Goal: Information Seeking & Learning: Learn about a topic

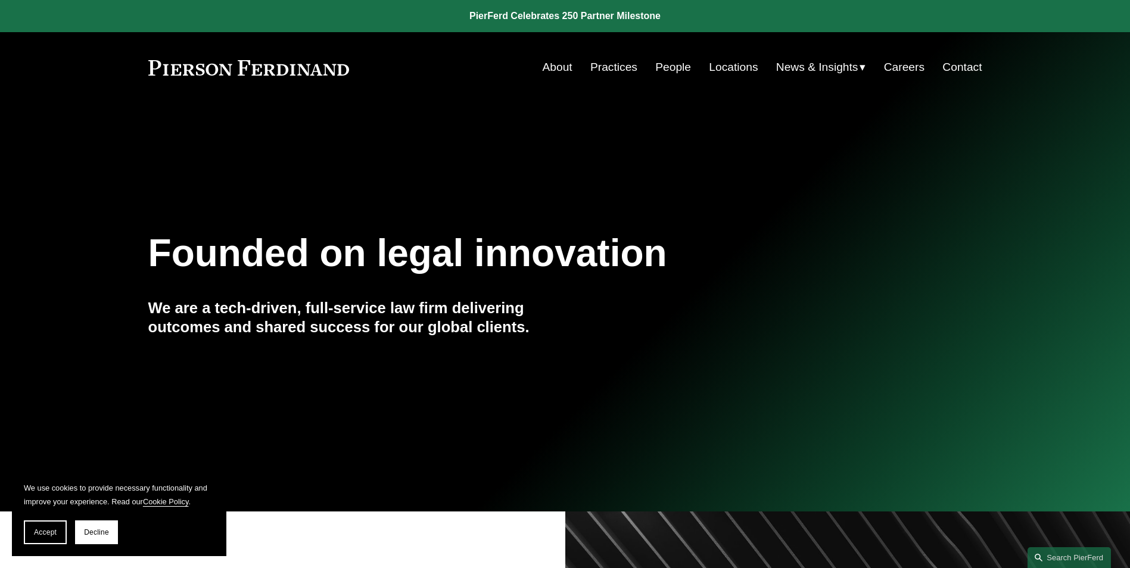
click at [675, 68] on link "People" at bounding box center [673, 67] width 36 height 23
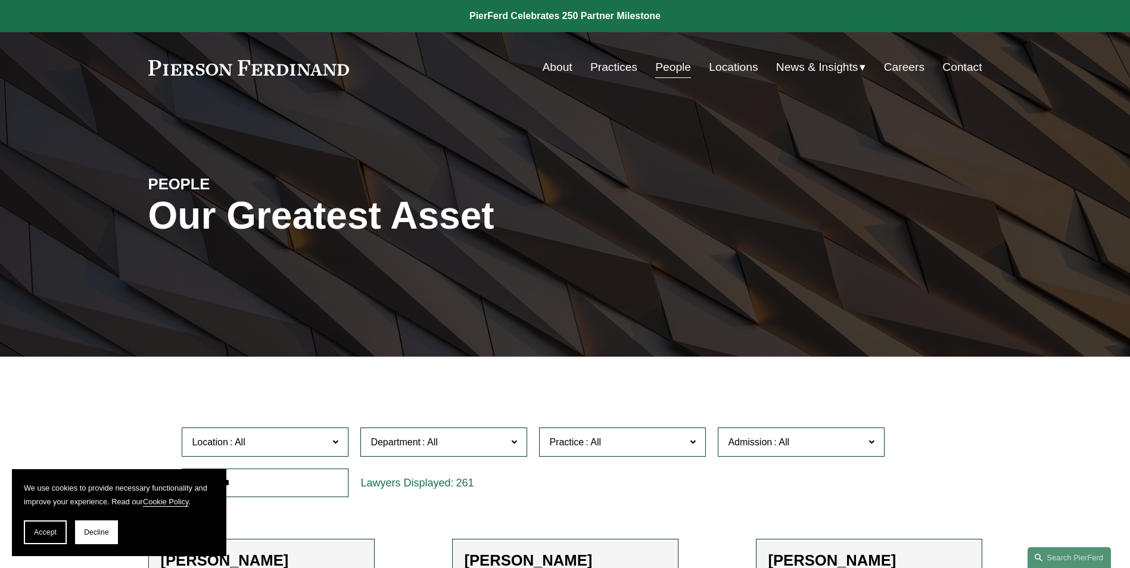
click at [730, 68] on link "Locations" at bounding box center [733, 67] width 49 height 23
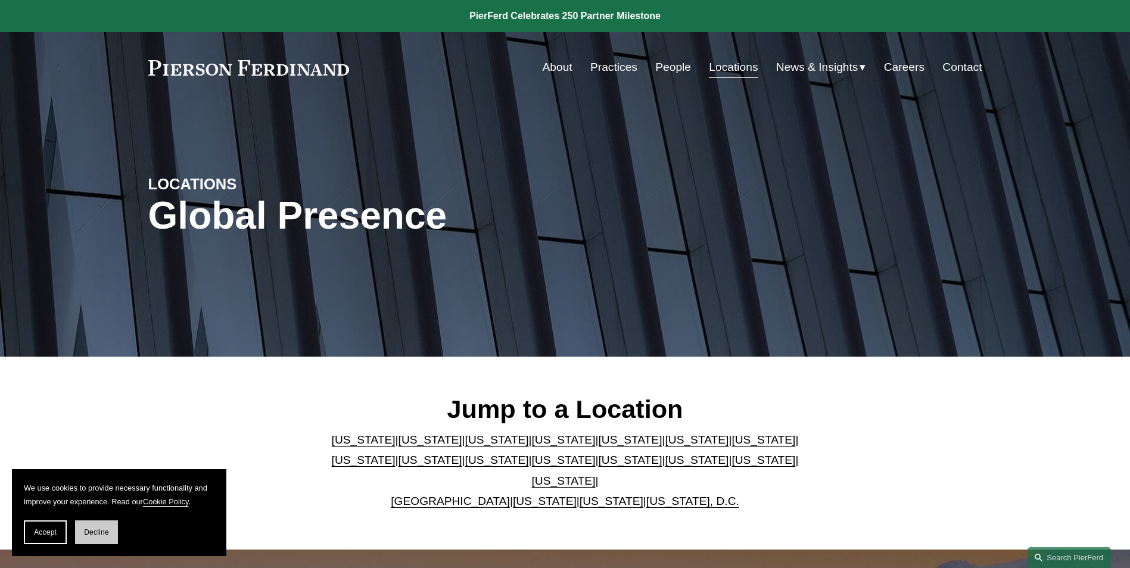
click at [92, 530] on span "Decline" at bounding box center [96, 532] width 25 height 8
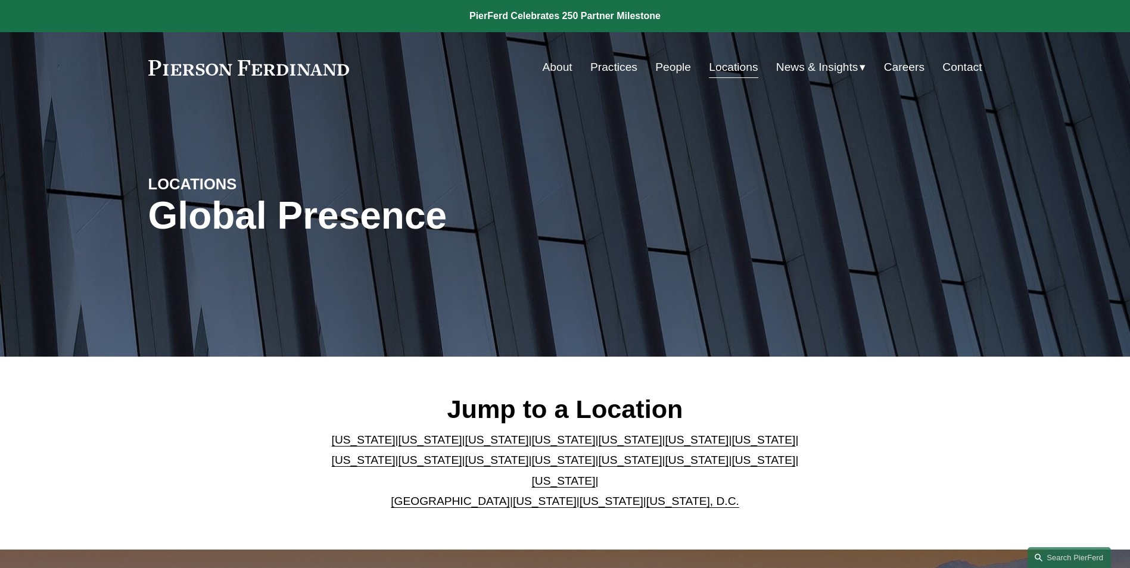
click at [398, 466] on link "Michigan" at bounding box center [430, 460] width 64 height 13
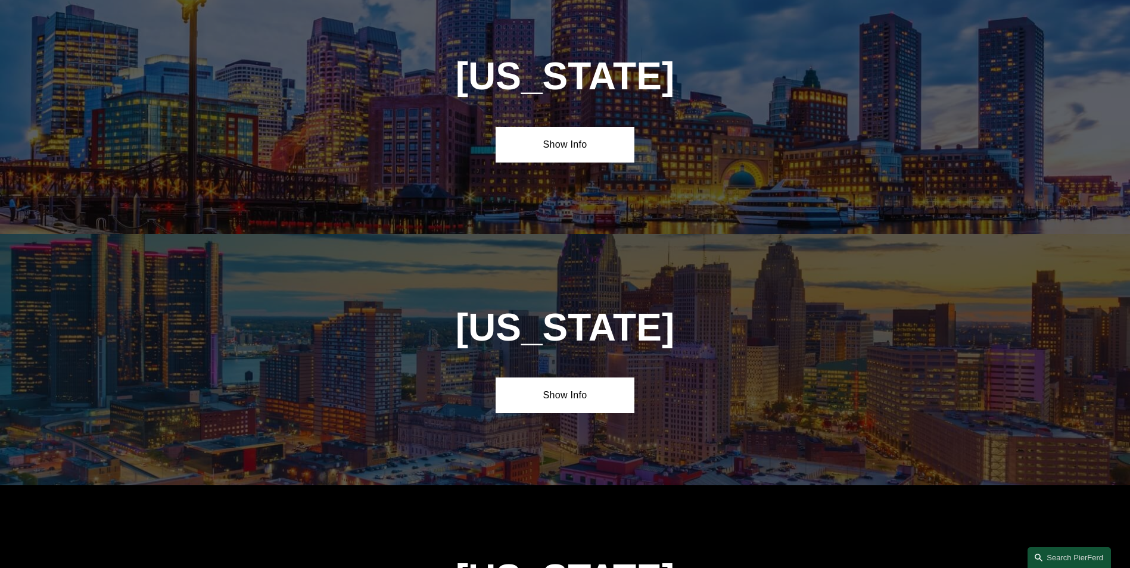
scroll to position [2344, 0]
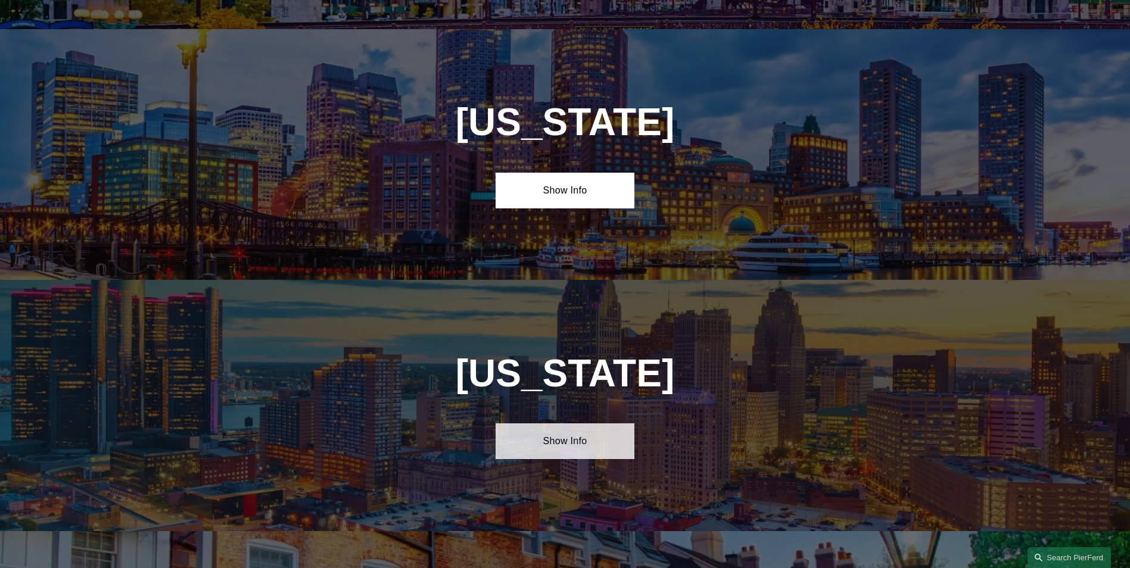
click at [540, 423] on link "Show Info" at bounding box center [565, 441] width 139 height 36
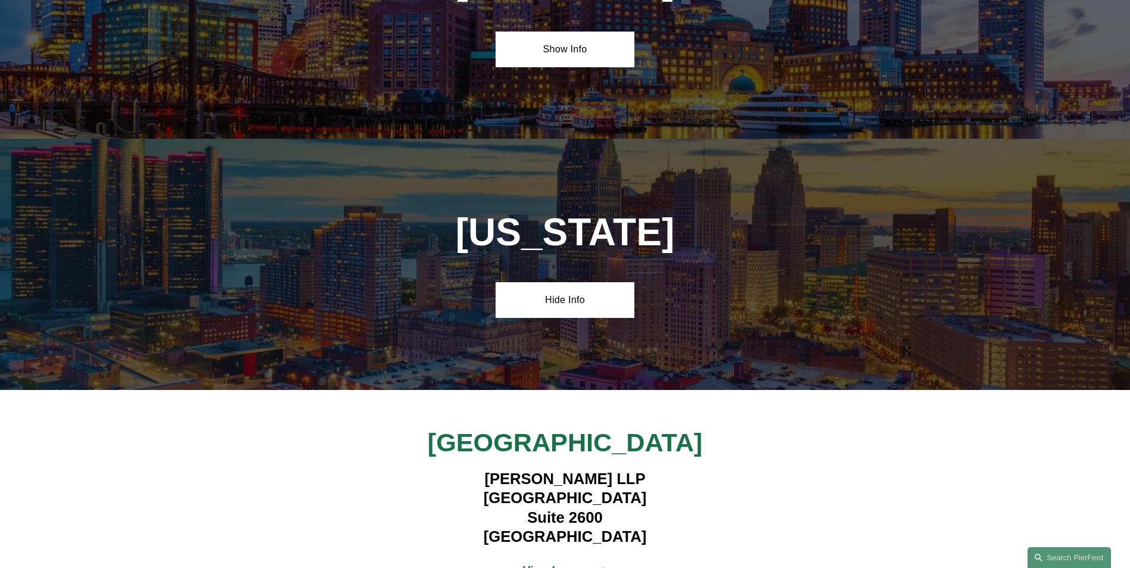
scroll to position [2522, 0]
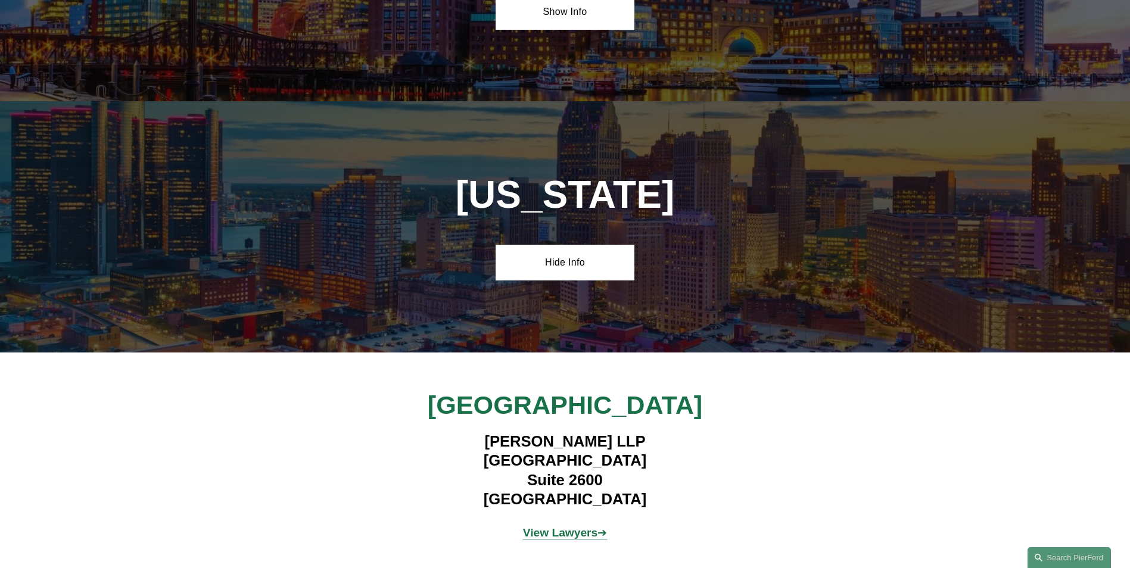
click at [568, 527] on strong "View Lawyers" at bounding box center [560, 533] width 75 height 13
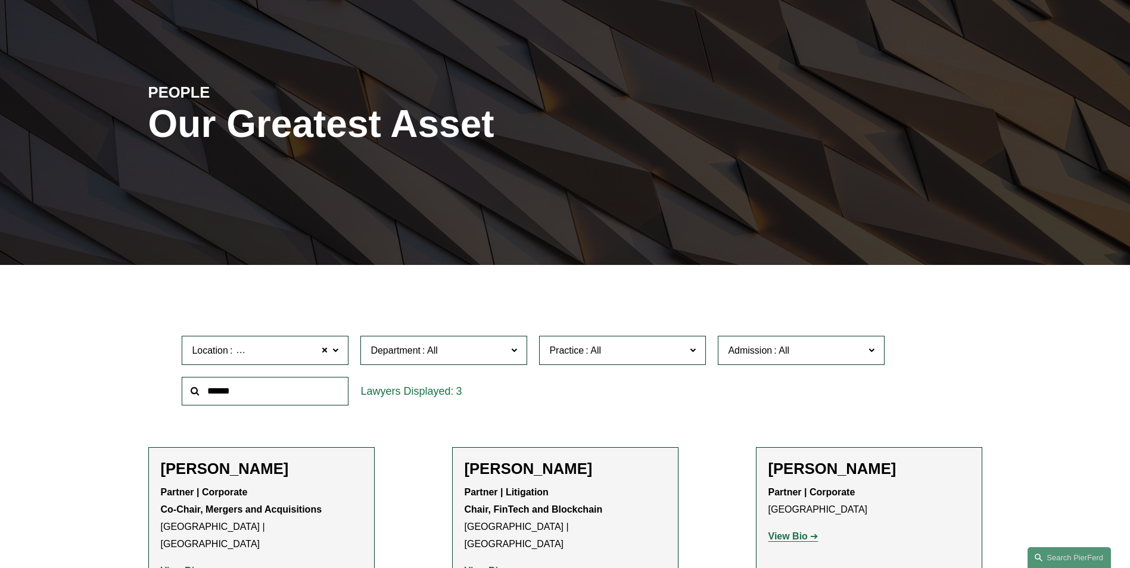
scroll to position [268, 0]
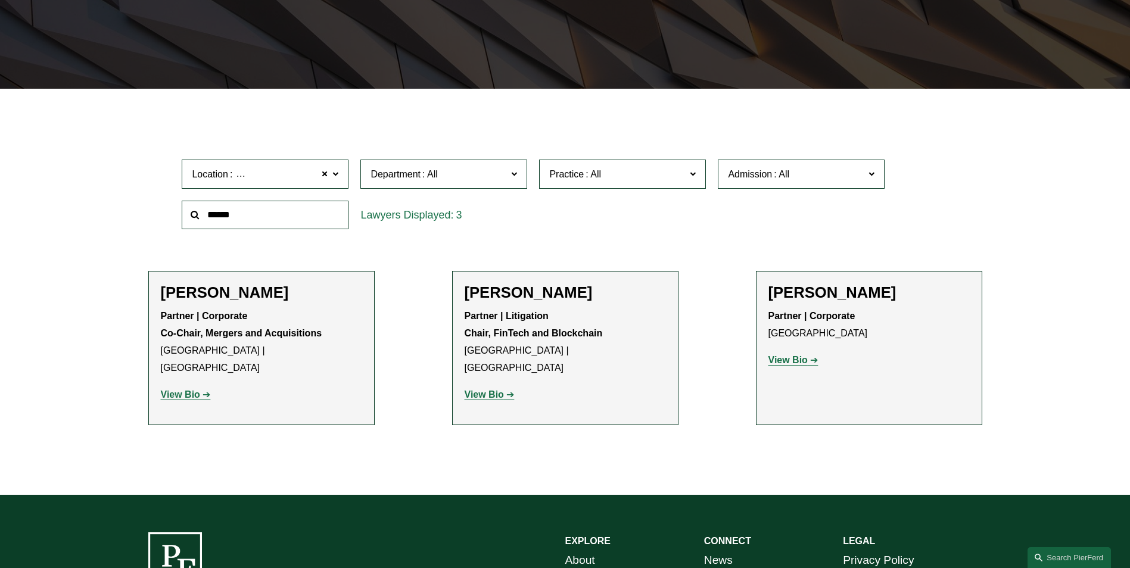
click at [781, 362] on strong "View Bio" at bounding box center [787, 360] width 39 height 10
click at [482, 390] on strong "View Bio" at bounding box center [484, 395] width 39 height 10
click at [180, 390] on strong "View Bio" at bounding box center [180, 395] width 39 height 10
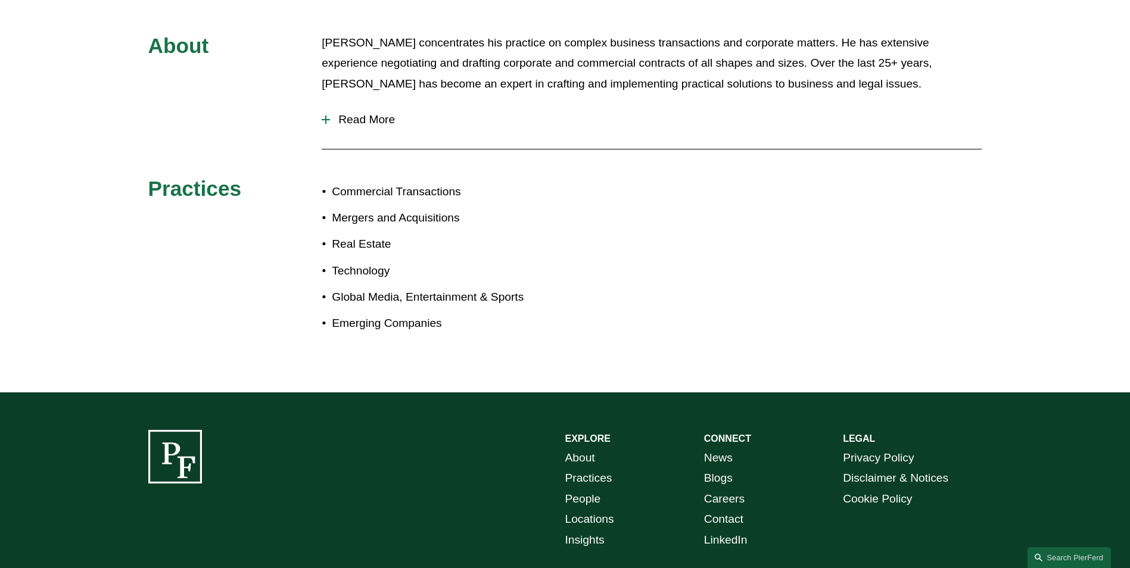
scroll to position [669, 0]
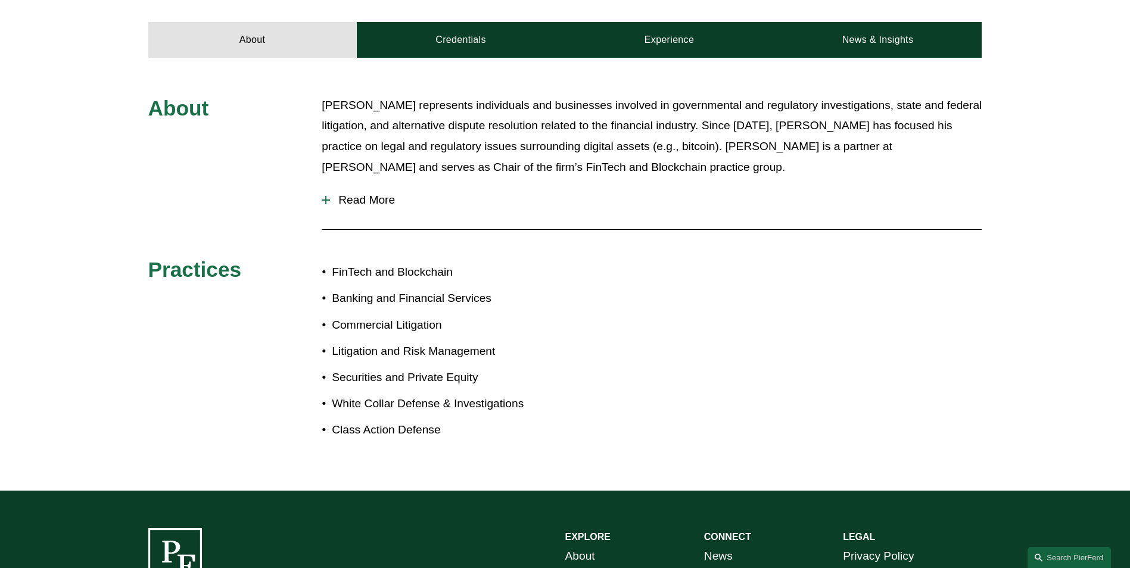
scroll to position [566, 0]
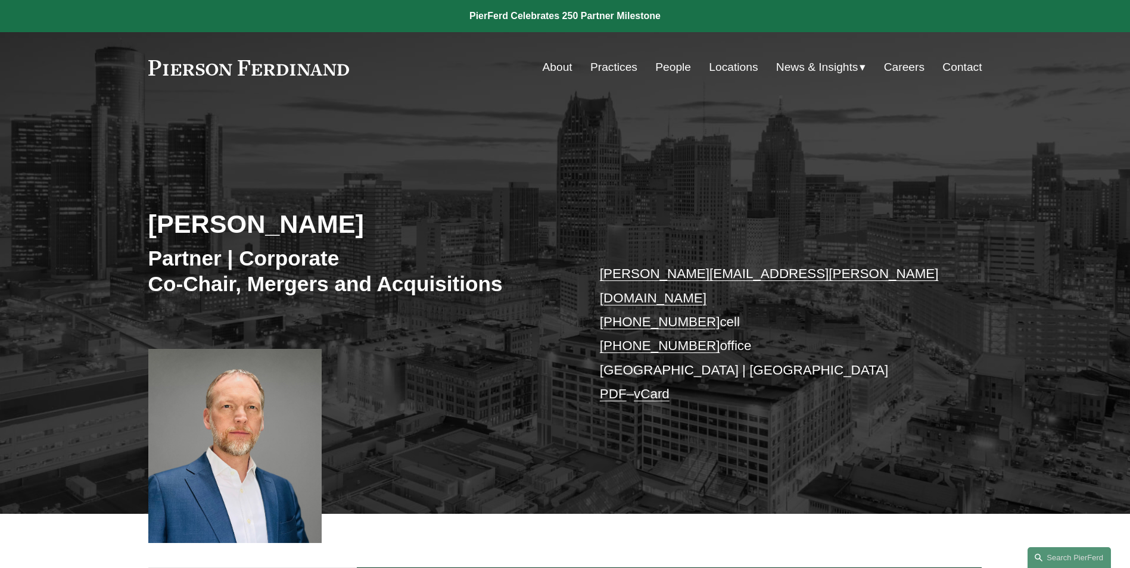
click at [603, 66] on link "Practices" at bounding box center [613, 67] width 47 height 23
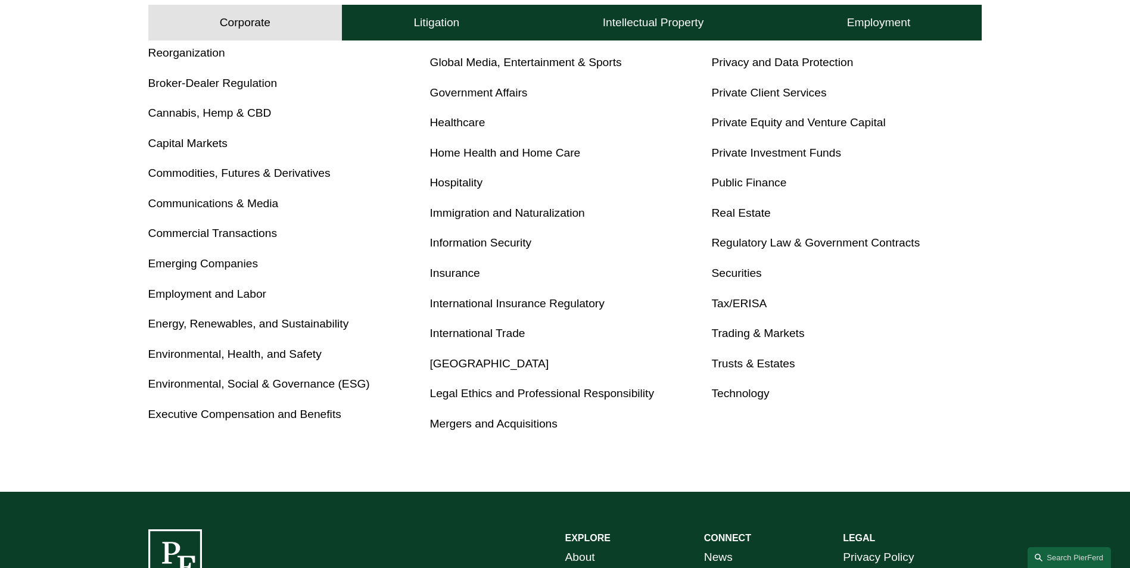
scroll to position [596, 0]
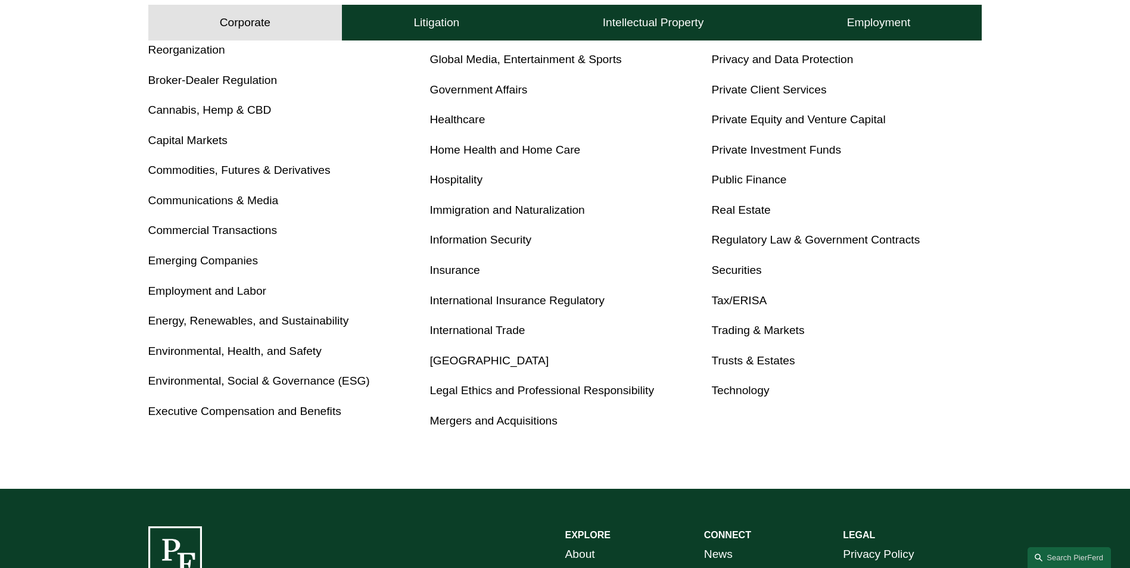
click at [476, 328] on link "International Trade" at bounding box center [477, 330] width 95 height 13
click at [730, 390] on link "Technology" at bounding box center [740, 390] width 58 height 13
click at [735, 303] on link "Tax/ERISA" at bounding box center [738, 300] width 55 height 13
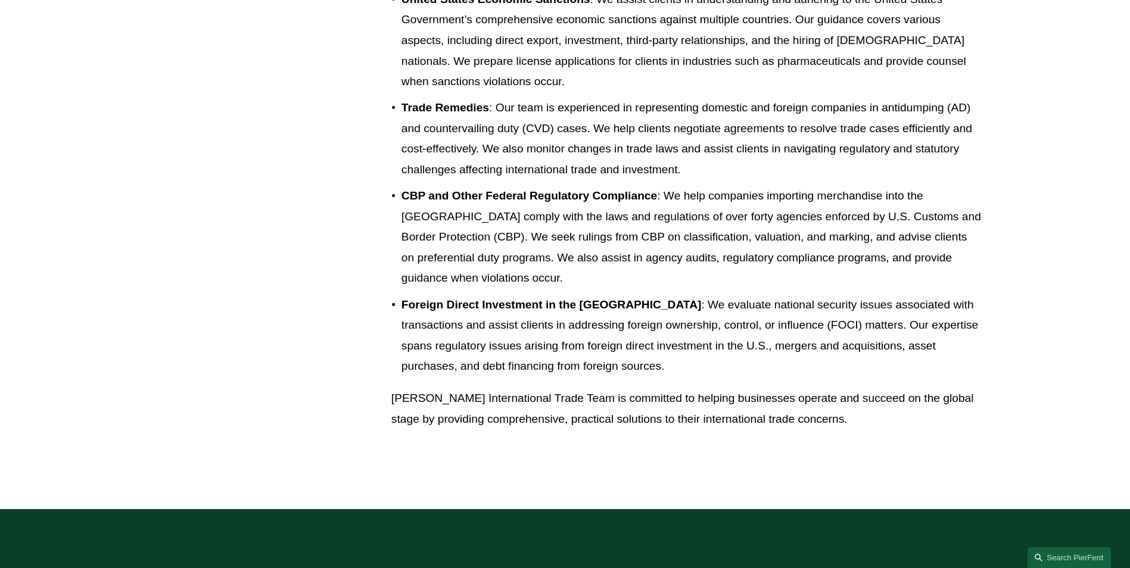
scroll to position [998, 0]
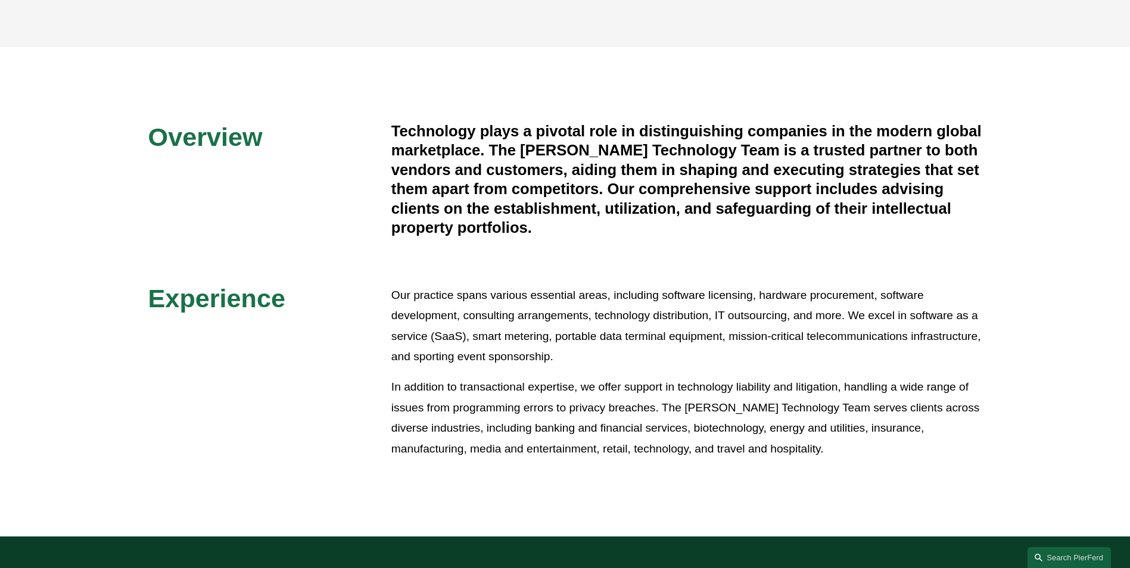
scroll to position [253, 0]
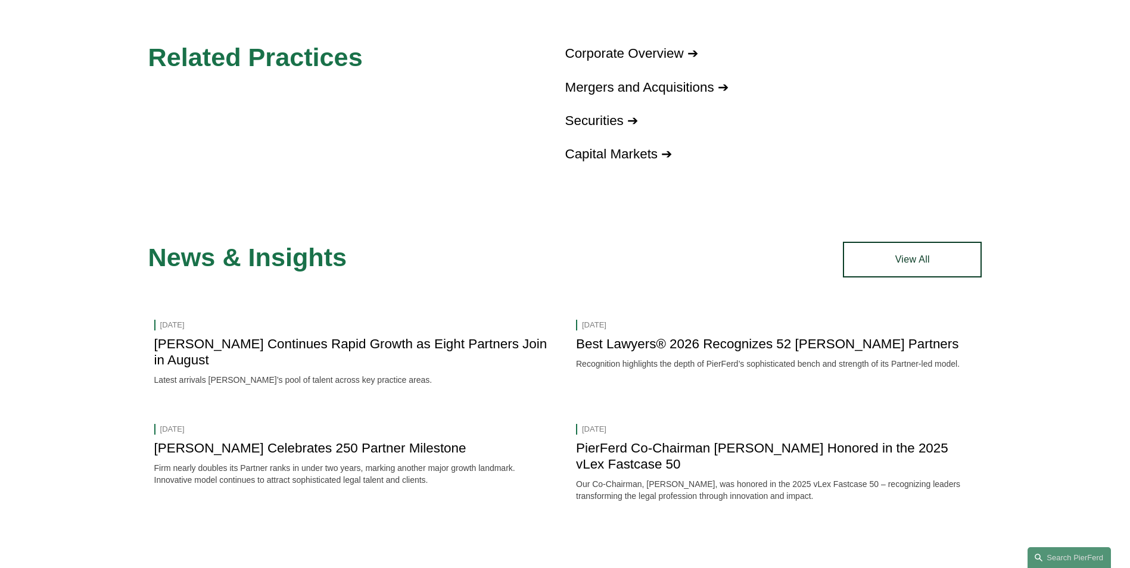
scroll to position [1295, 0]
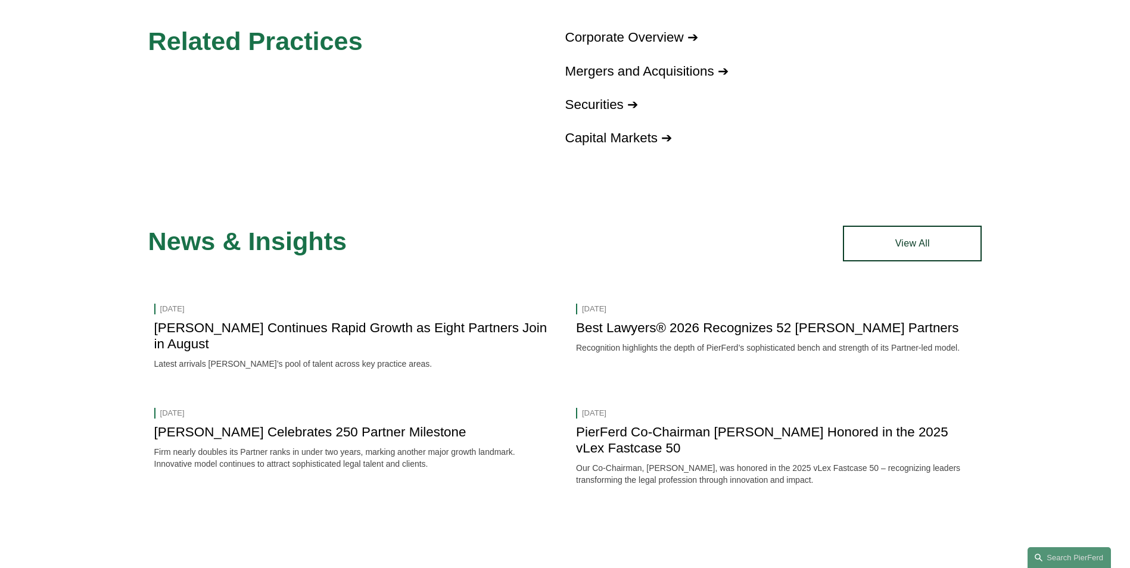
click at [457, 329] on link "[PERSON_NAME] Continues Rapid Growth as Eight Partners Join in August" at bounding box center [350, 335] width 393 height 31
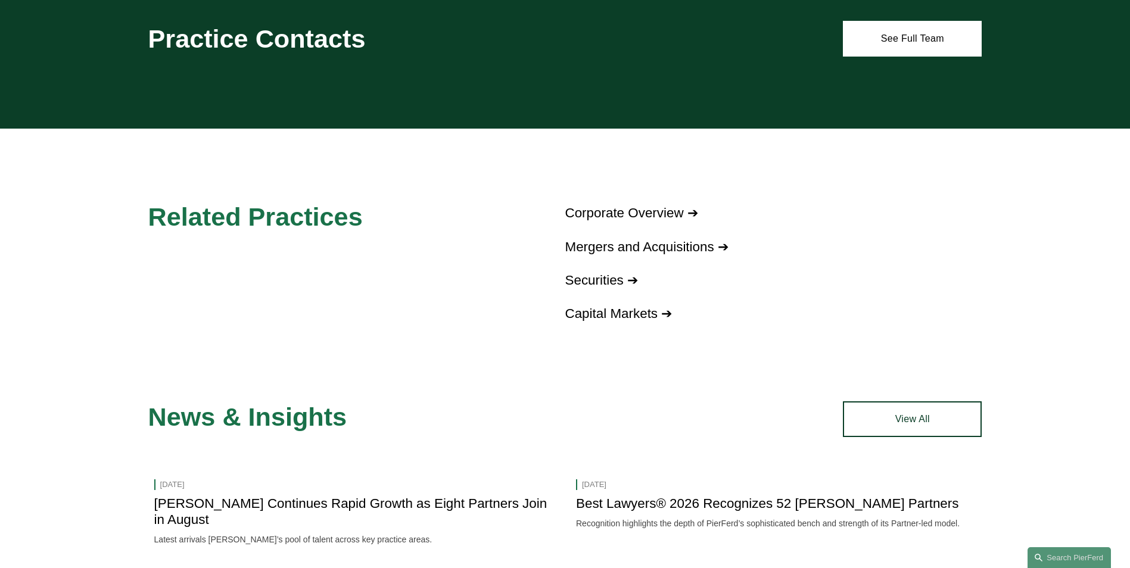
scroll to position [1117, 0]
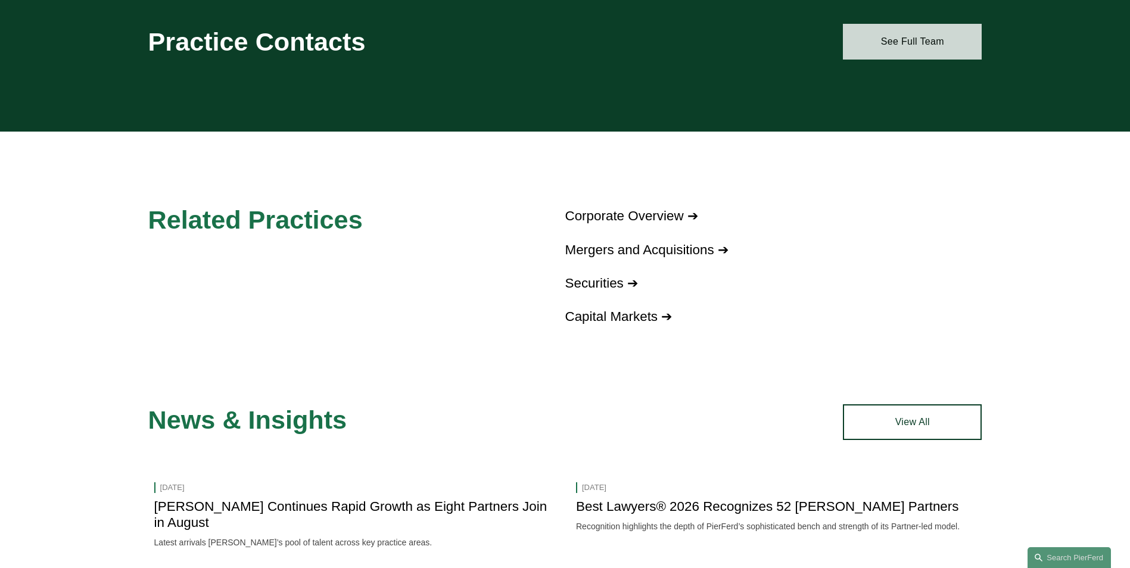
click at [889, 41] on link "See Full Team" at bounding box center [912, 42] width 139 height 36
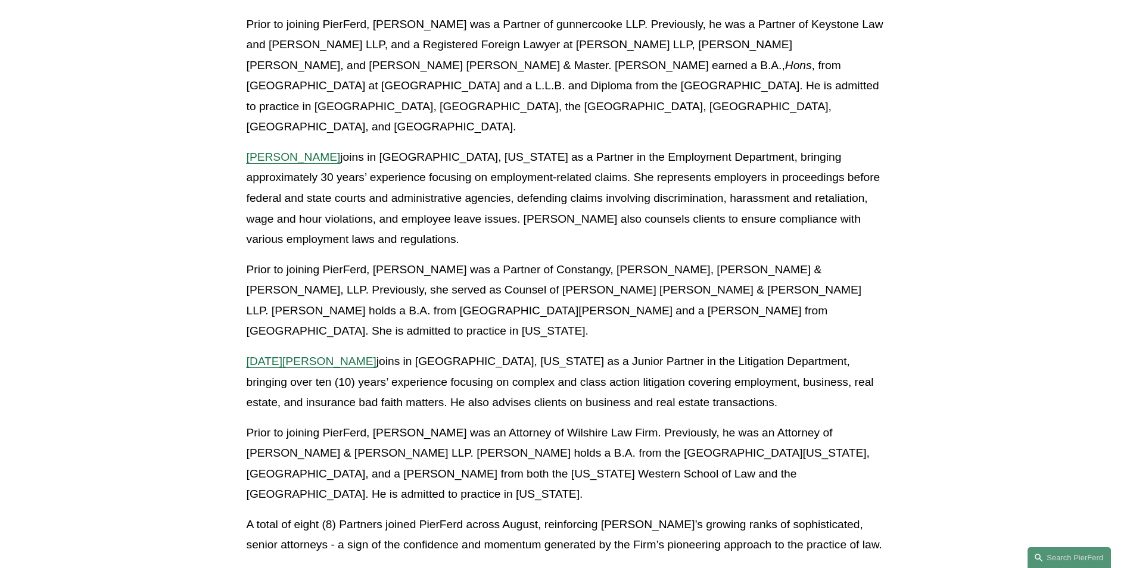
scroll to position [1564, 0]
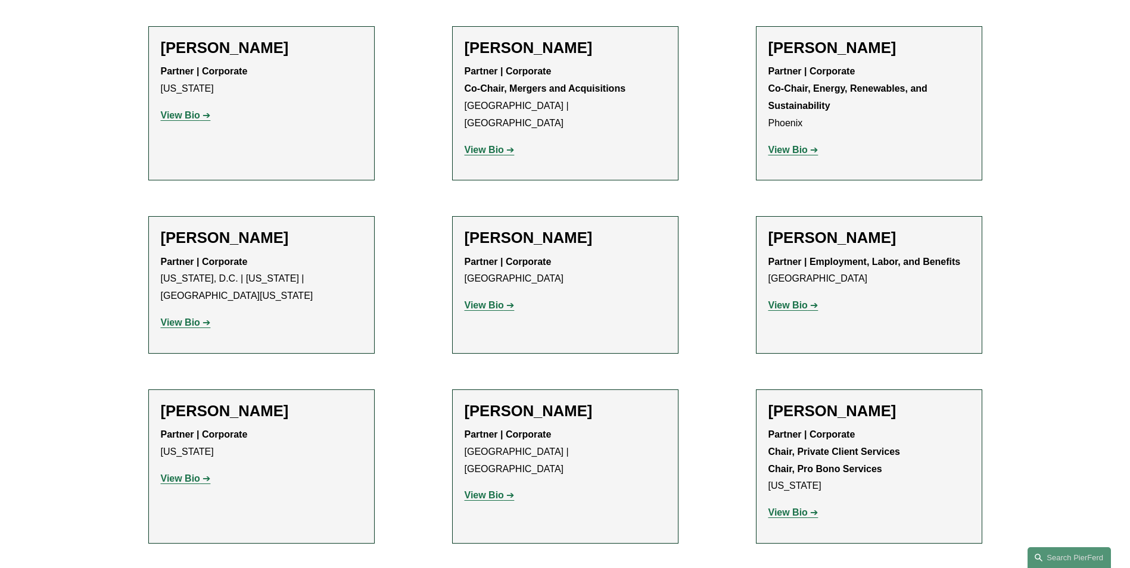
scroll to position [521, 0]
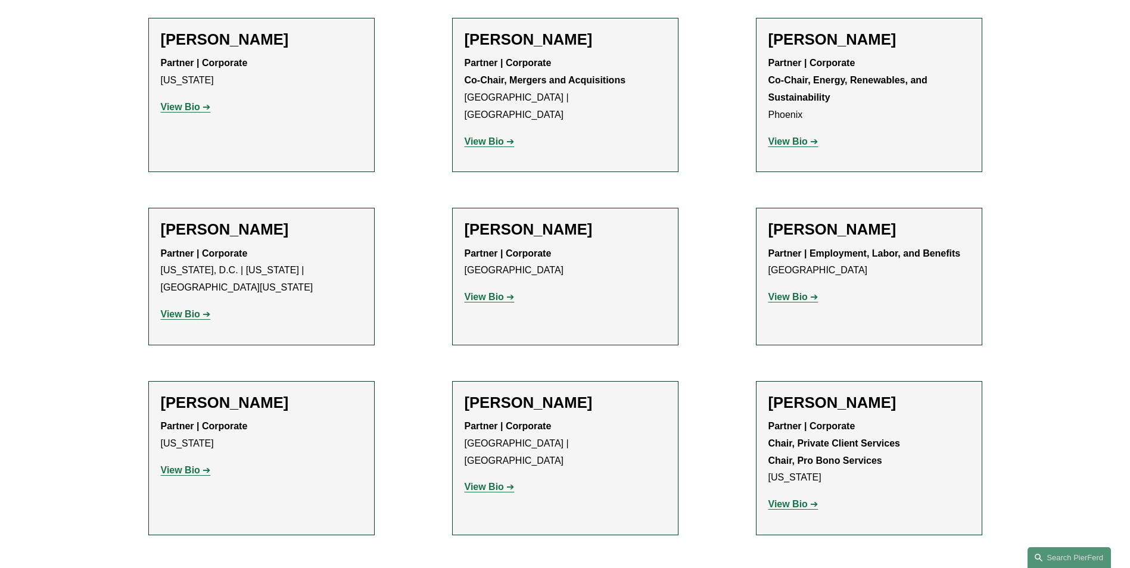
click at [485, 298] on strong "View Bio" at bounding box center [484, 297] width 39 height 10
click at [197, 113] on p "View Bio" at bounding box center [261, 107] width 201 height 17
click at [197, 107] on strong "View Bio" at bounding box center [180, 107] width 39 height 10
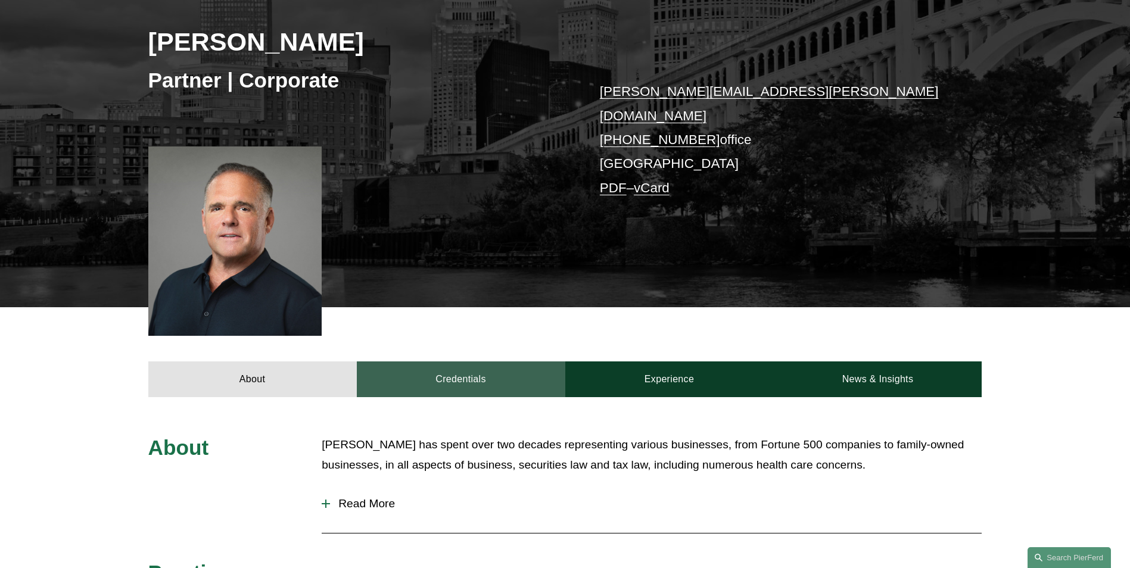
scroll to position [328, 0]
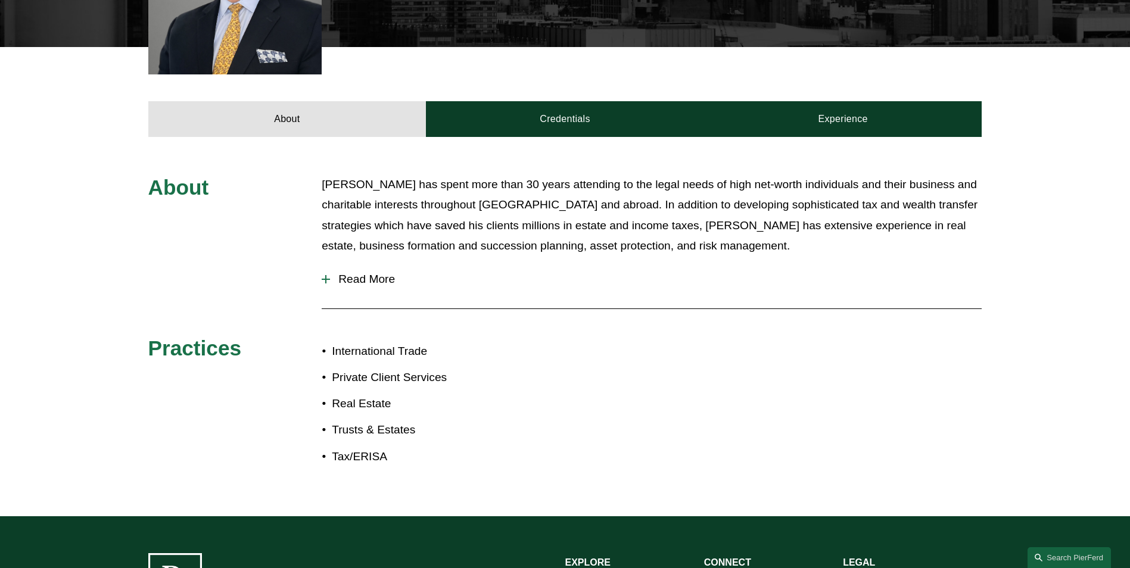
scroll to position [462, 0]
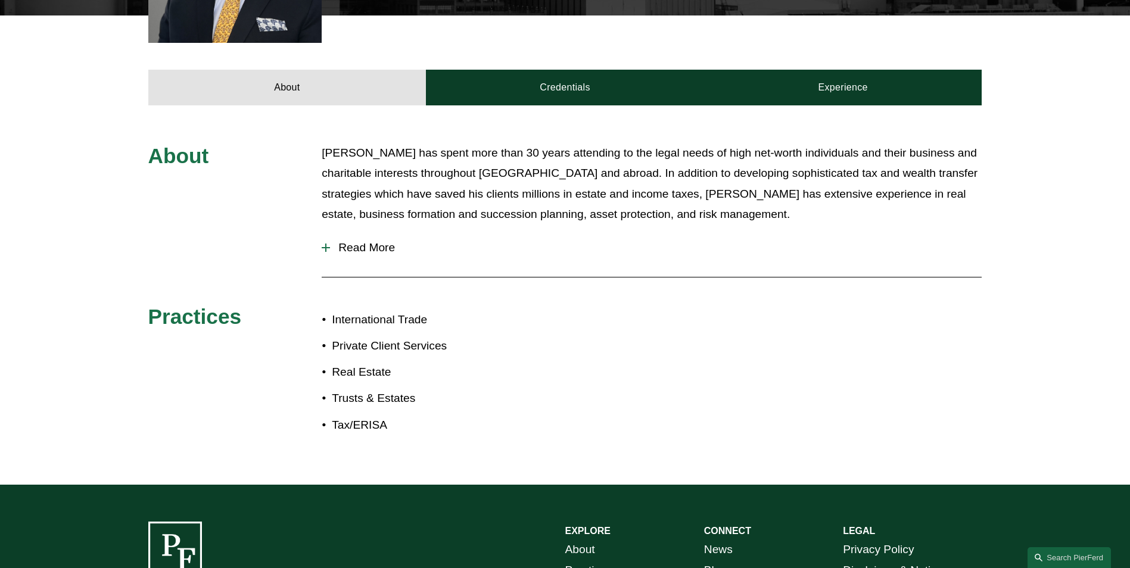
click at [331, 246] on span "Read More" at bounding box center [656, 247] width 652 height 13
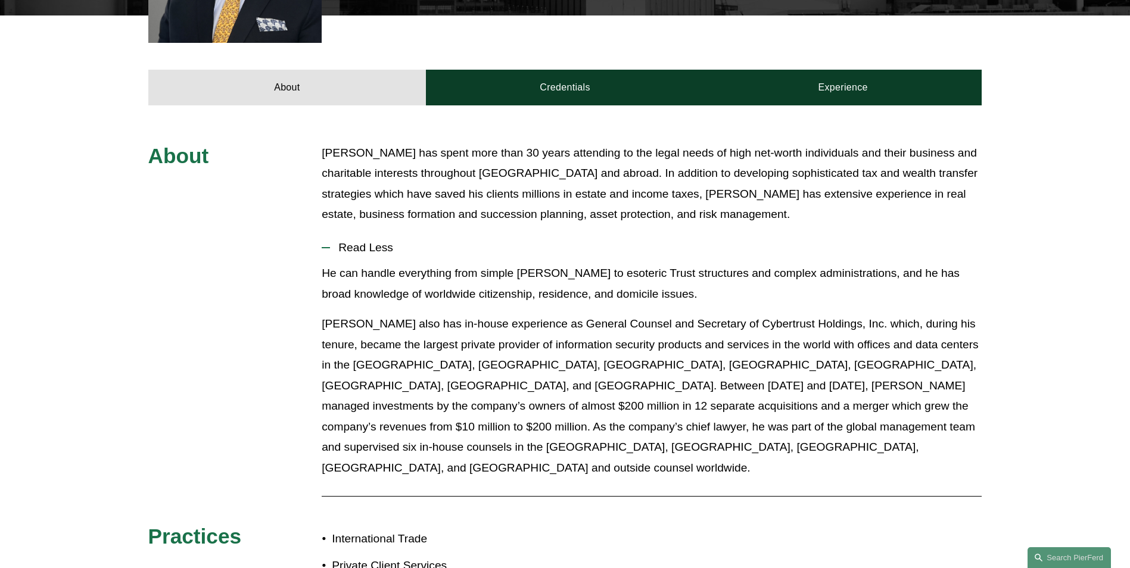
drag, startPoint x: 331, startPoint y: 246, endPoint x: 290, endPoint y: 279, distance: 52.5
click at [290, 279] on div "About Mr. Briggs has spent more than 30 years attending to the legal needs of h…" at bounding box center [565, 405] width 1130 height 524
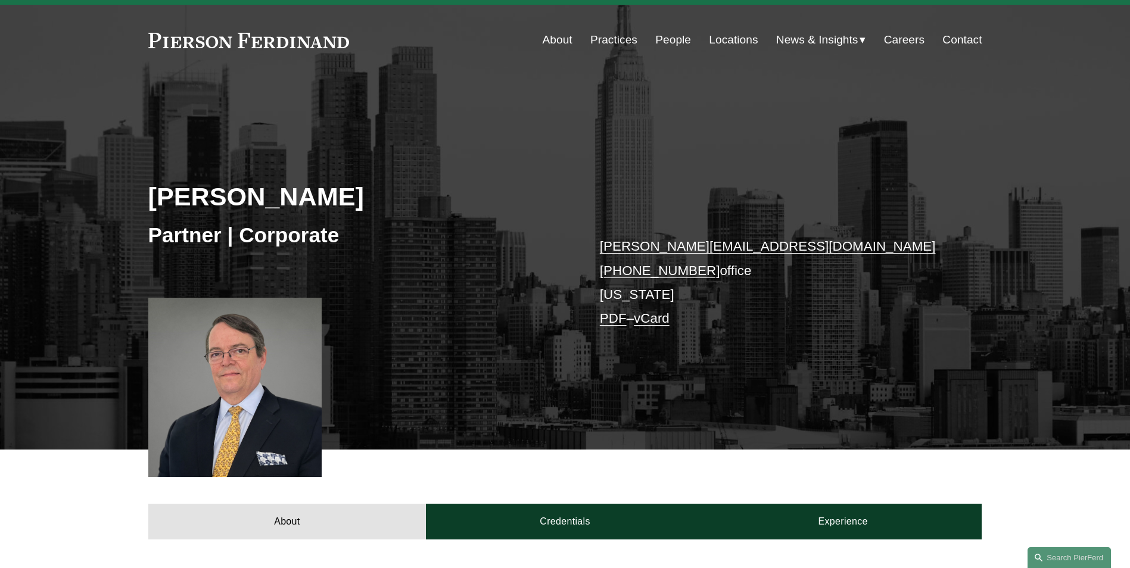
scroll to position [0, 0]
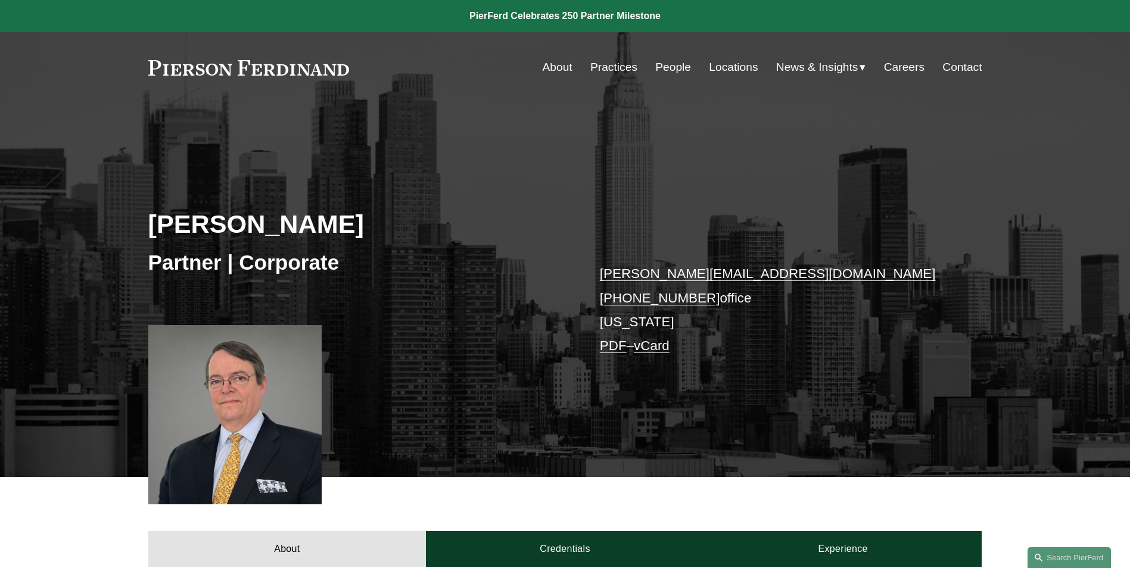
click at [714, 64] on link "Locations" at bounding box center [733, 67] width 49 height 23
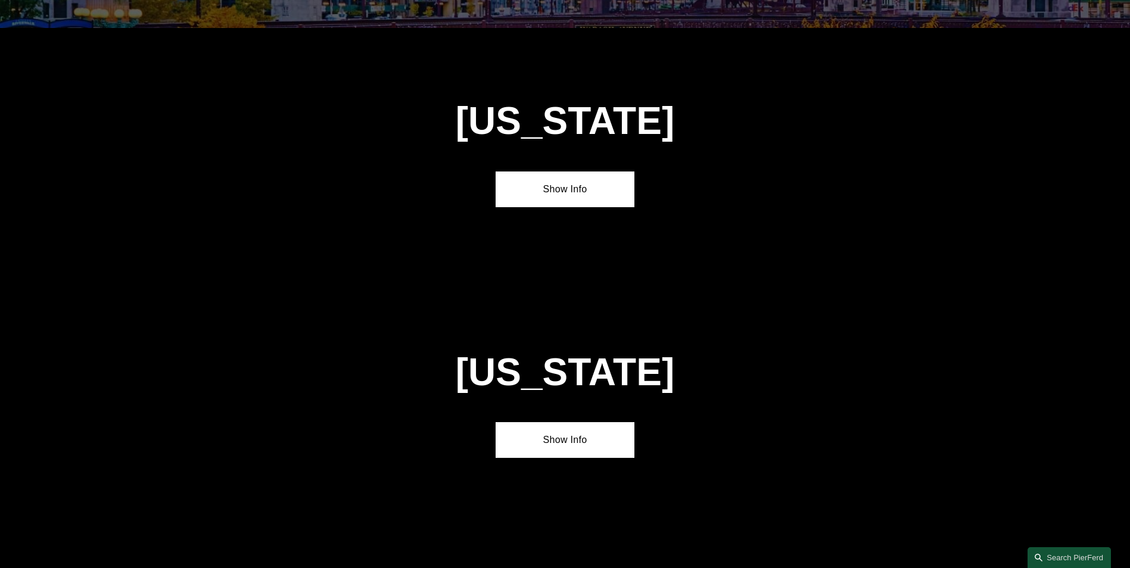
scroll to position [2412, 0]
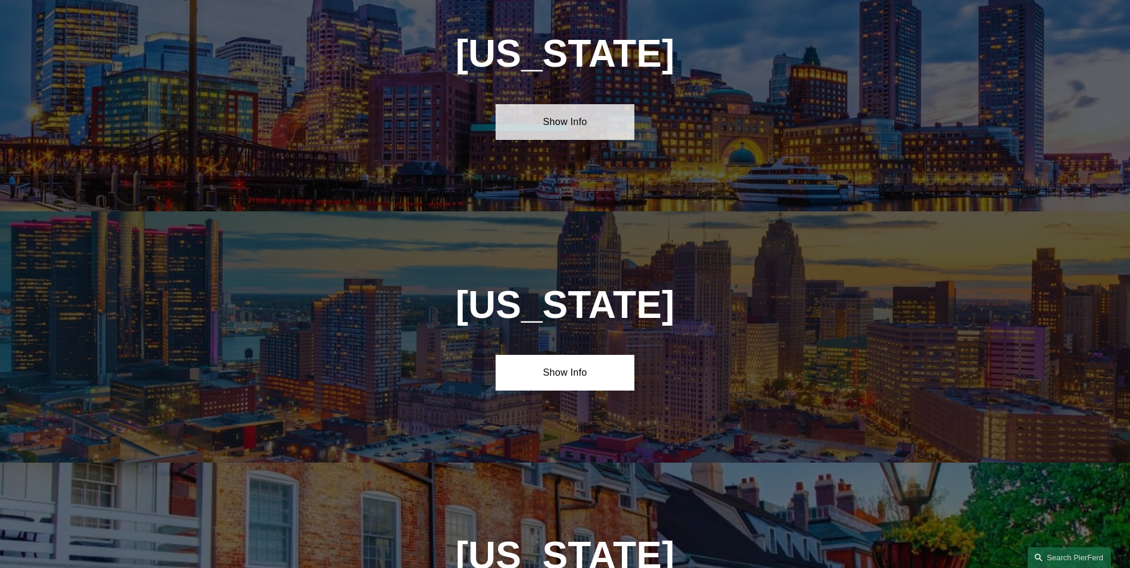
click at [551, 104] on link "Show Info" at bounding box center [565, 122] width 139 height 36
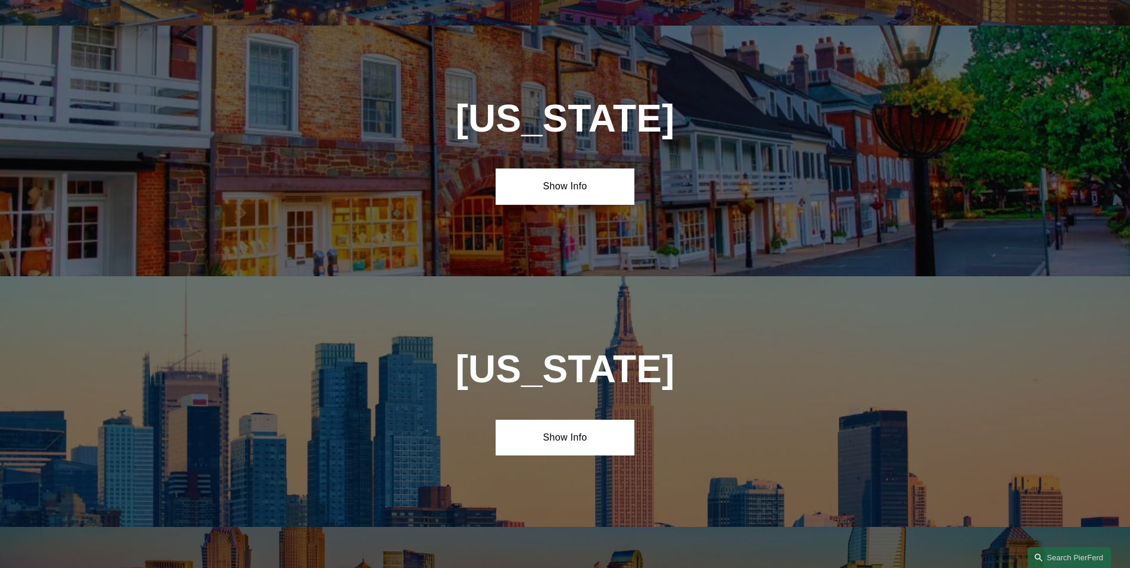
scroll to position [3321, 0]
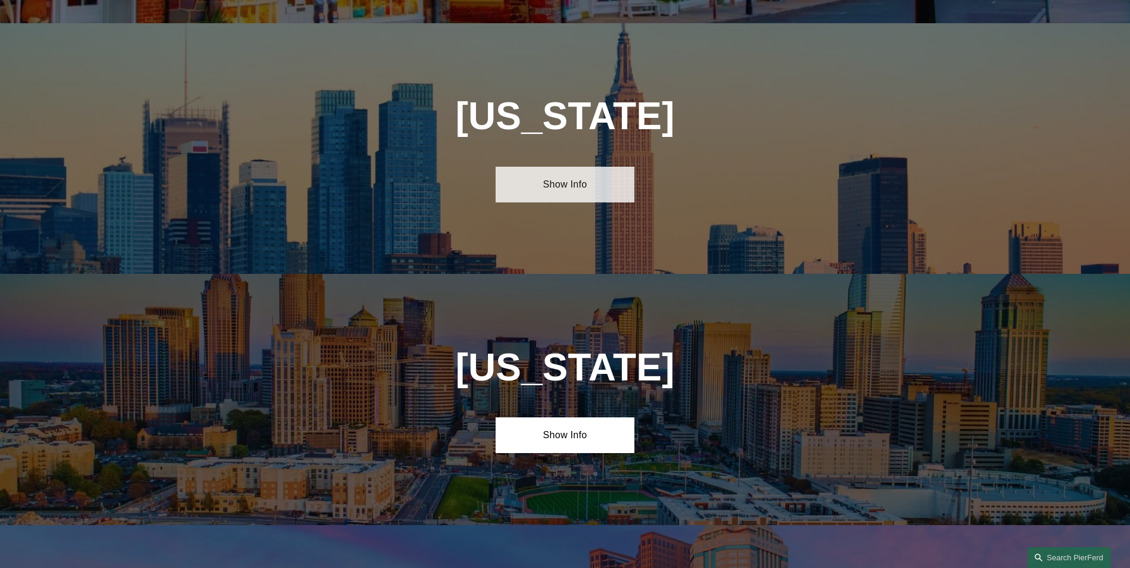
click at [537, 167] on link "Show Info" at bounding box center [565, 185] width 139 height 36
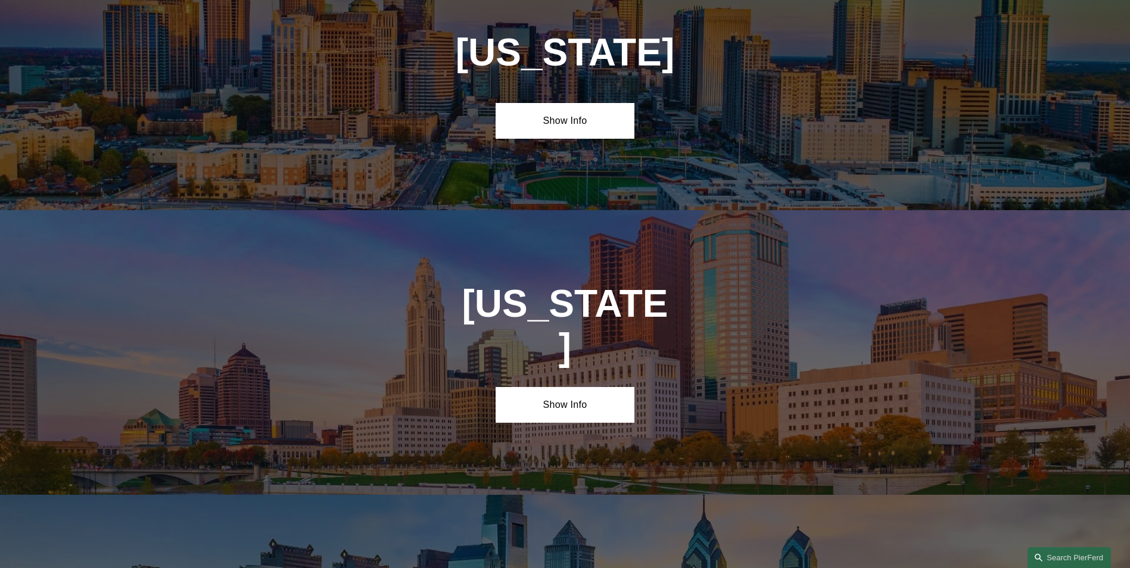
scroll to position [3916, 0]
click at [577, 387] on link "Show Info" at bounding box center [565, 405] width 139 height 36
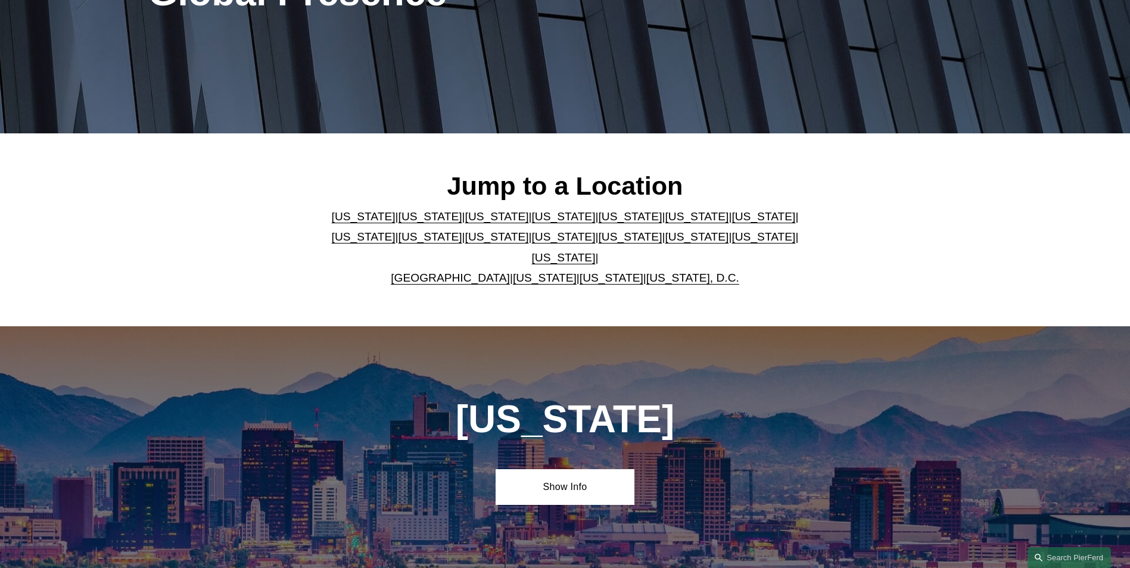
scroll to position [0, 0]
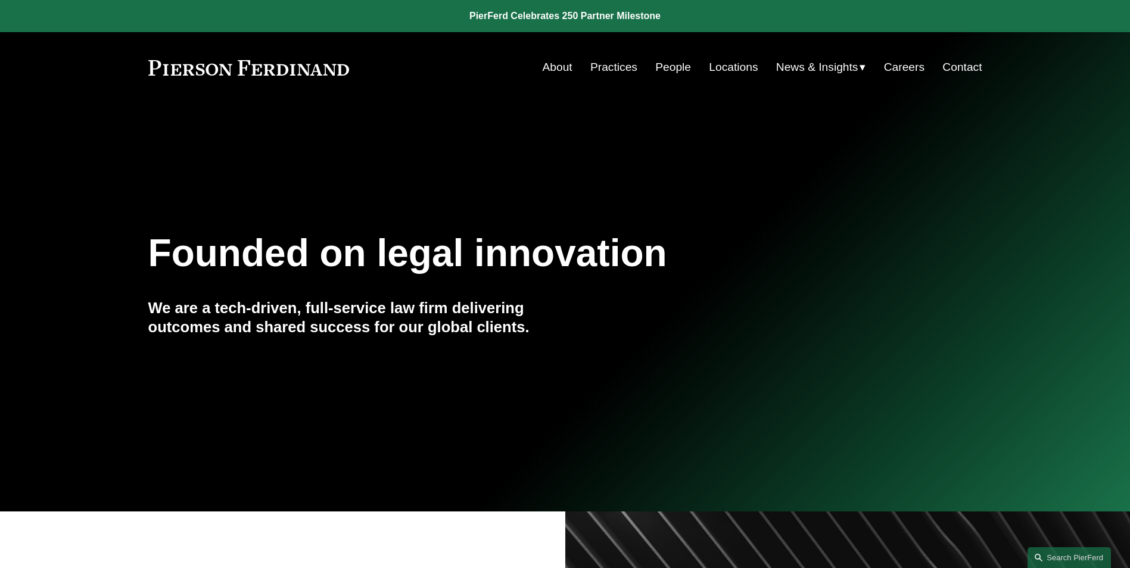
click at [746, 70] on link "Locations" at bounding box center [733, 67] width 49 height 23
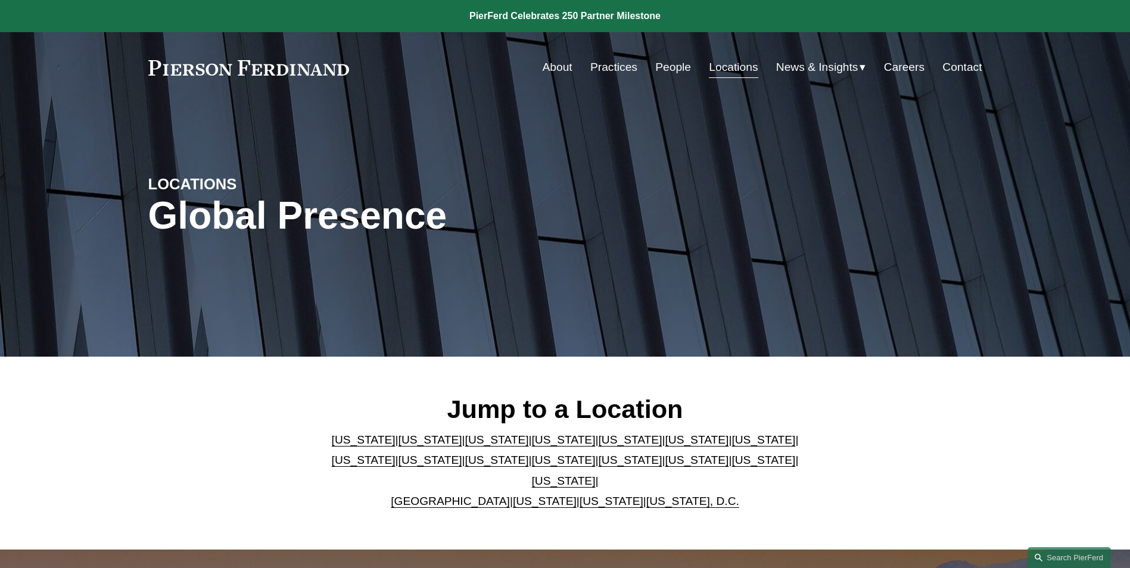
click at [447, 495] on link "United Kingdom" at bounding box center [450, 501] width 119 height 13
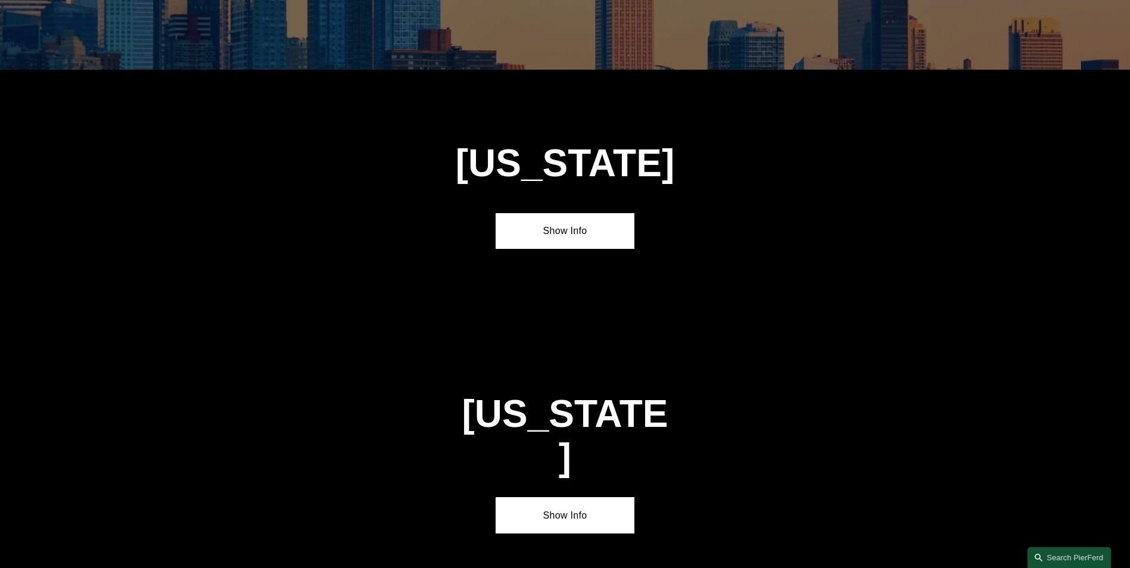
scroll to position [4309, 0]
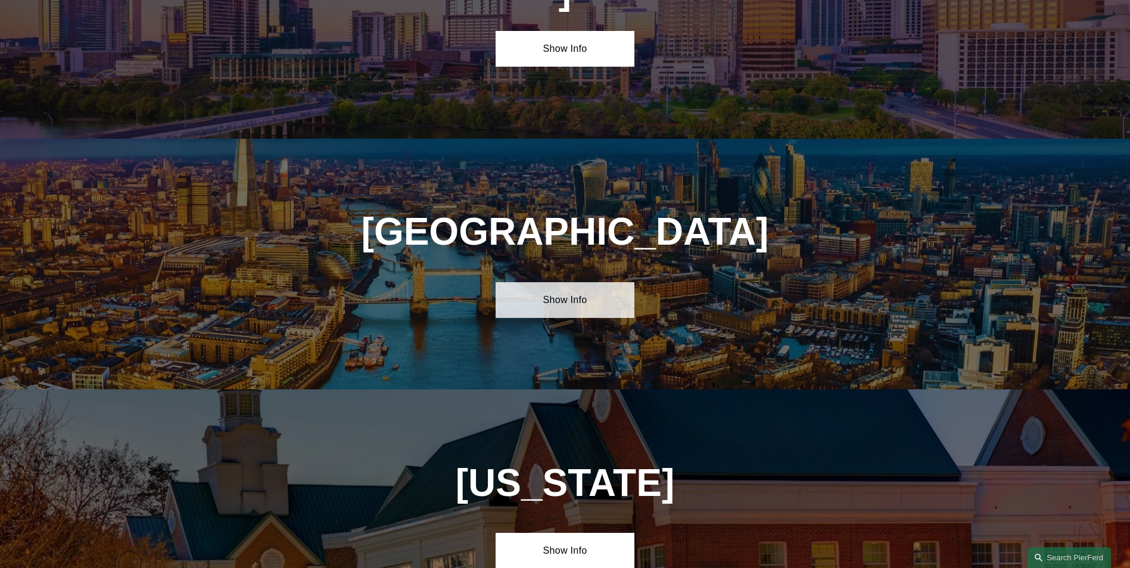
click at [538, 282] on link "Show Info" at bounding box center [565, 300] width 139 height 36
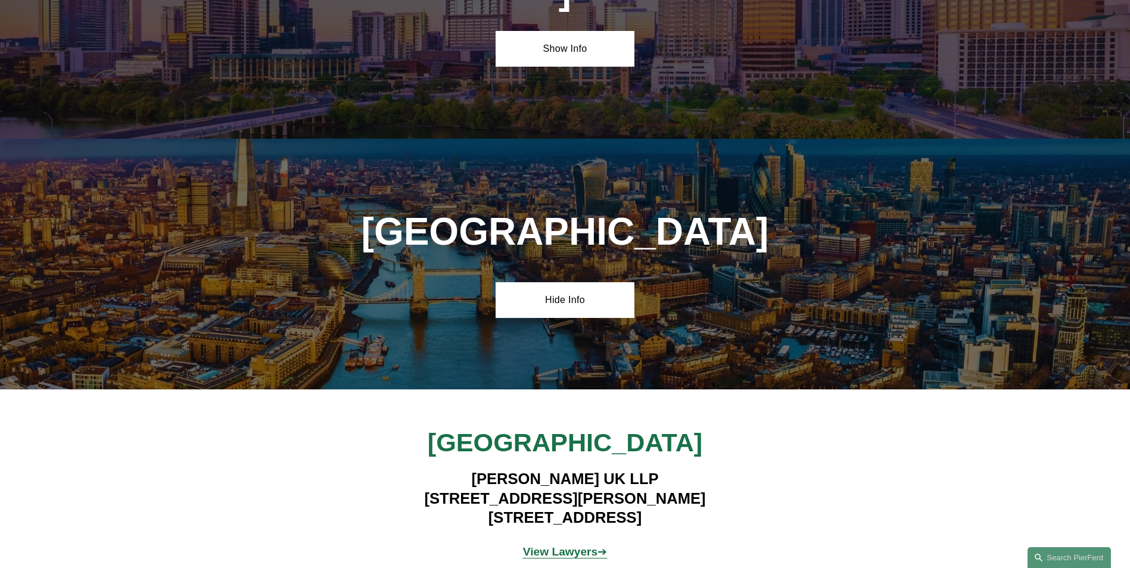
click at [547, 546] on strong "View Lawyers" at bounding box center [560, 552] width 75 height 13
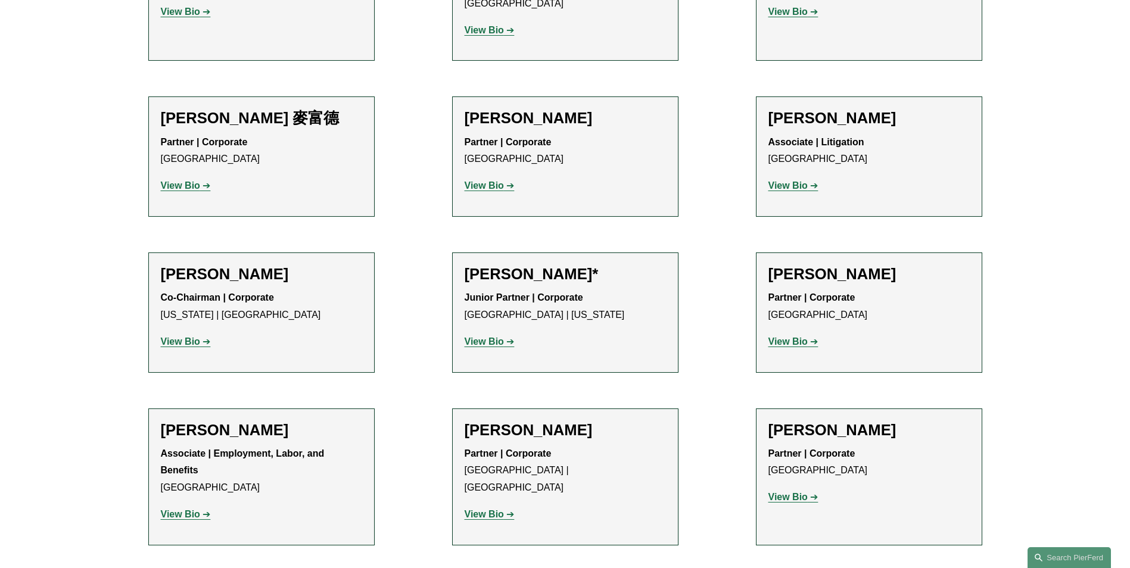
scroll to position [1169, 0]
click at [507, 266] on h2 "[PERSON_NAME]*" at bounding box center [565, 275] width 201 height 18
click at [487, 337] on strong "View Bio" at bounding box center [484, 342] width 39 height 10
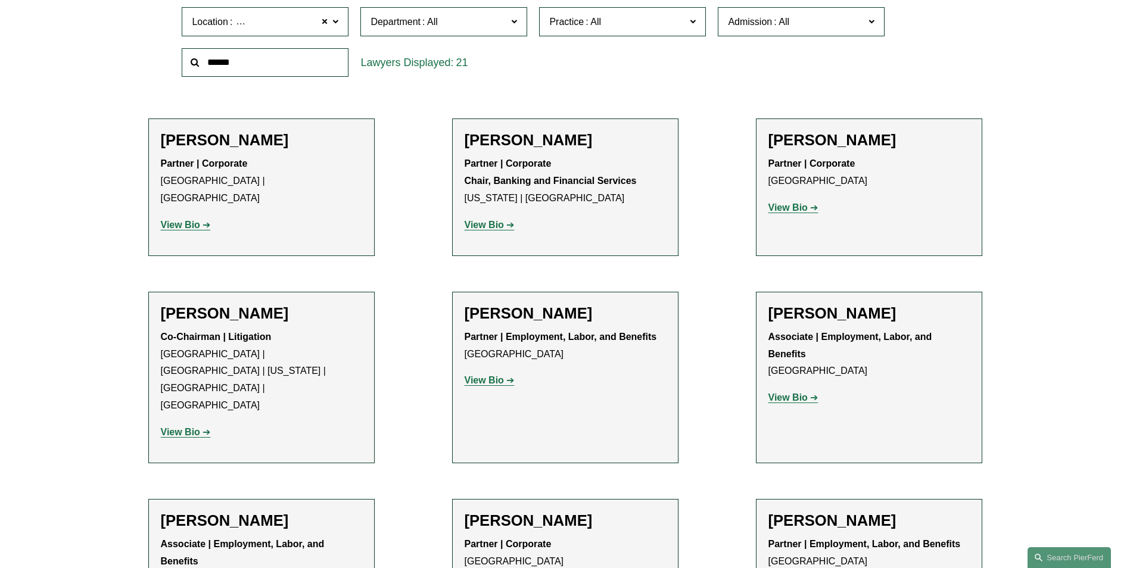
scroll to position [410, 0]
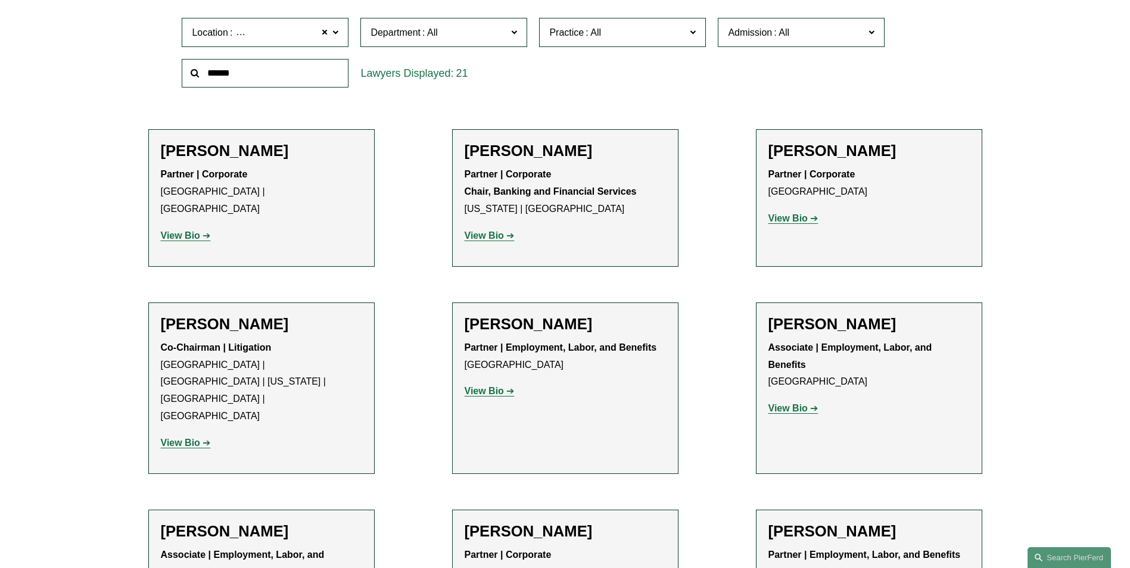
click at [192, 231] on strong "View Bio" at bounding box center [180, 236] width 39 height 10
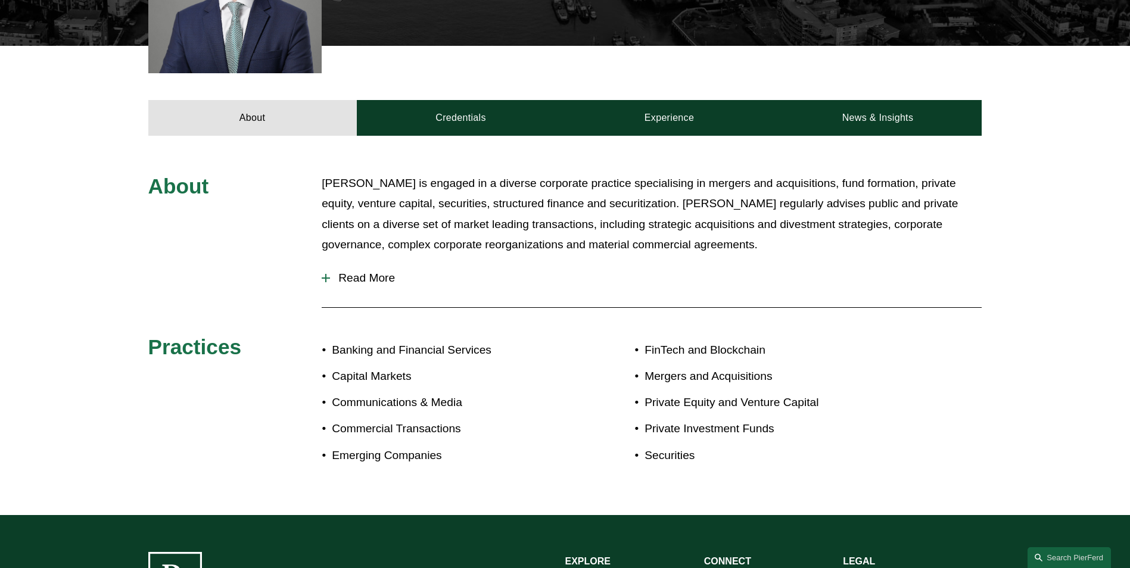
scroll to position [383, 0]
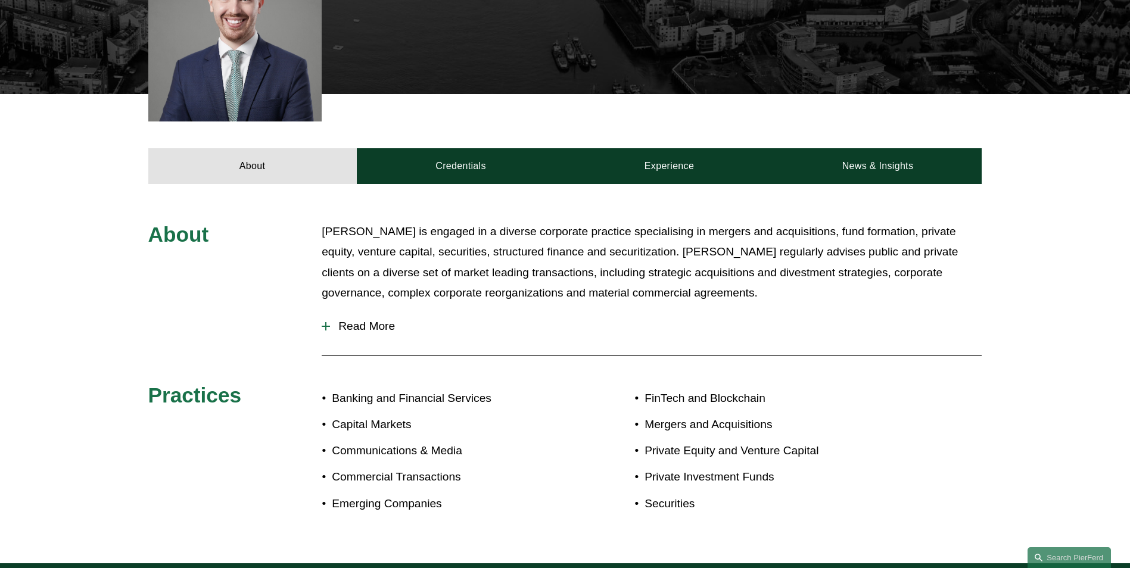
click at [376, 331] on span "Read More" at bounding box center [656, 326] width 652 height 13
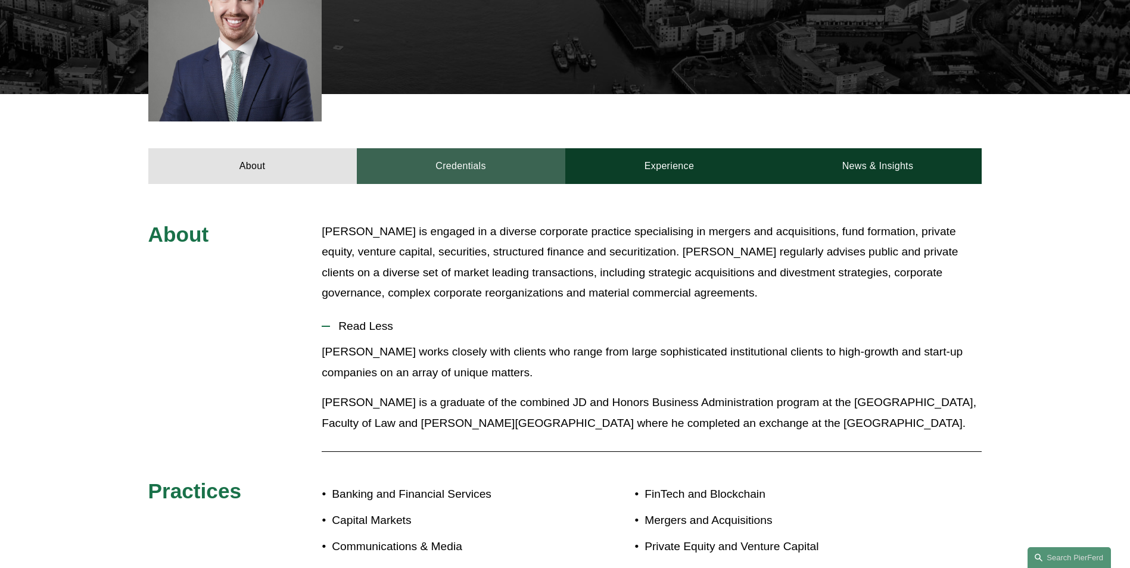
click at [438, 173] on link "Credentials" at bounding box center [461, 166] width 208 height 36
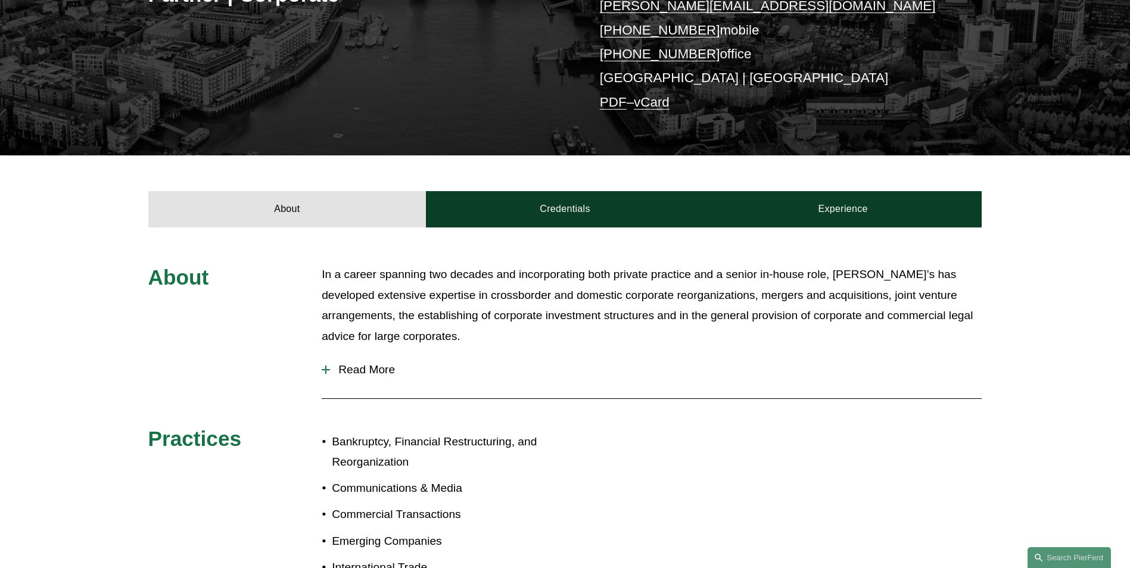
scroll to position [283, 0]
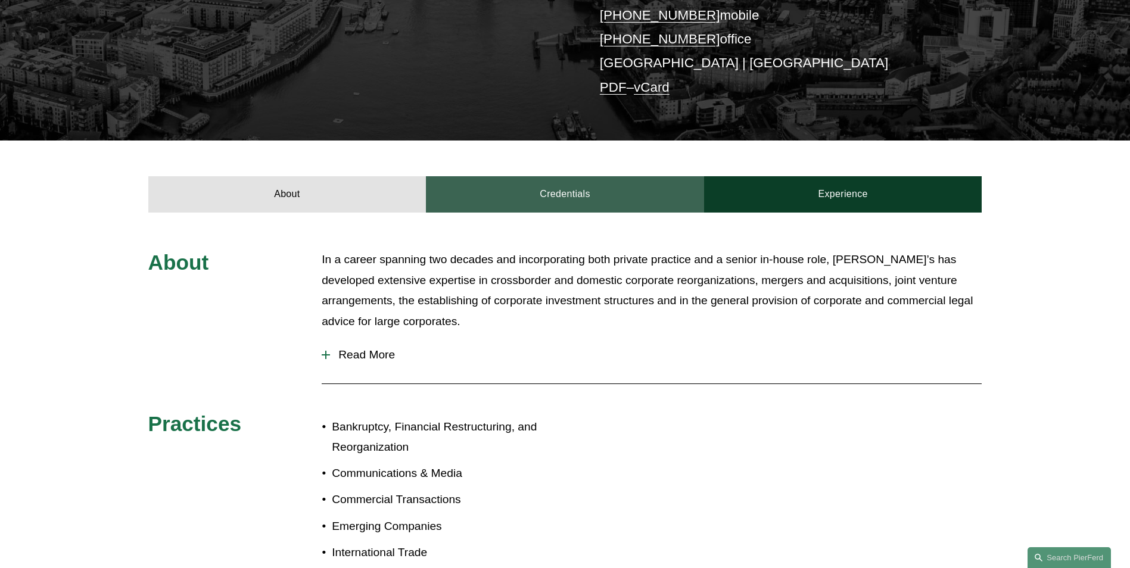
click at [571, 203] on link "Credentials" at bounding box center [565, 194] width 278 height 36
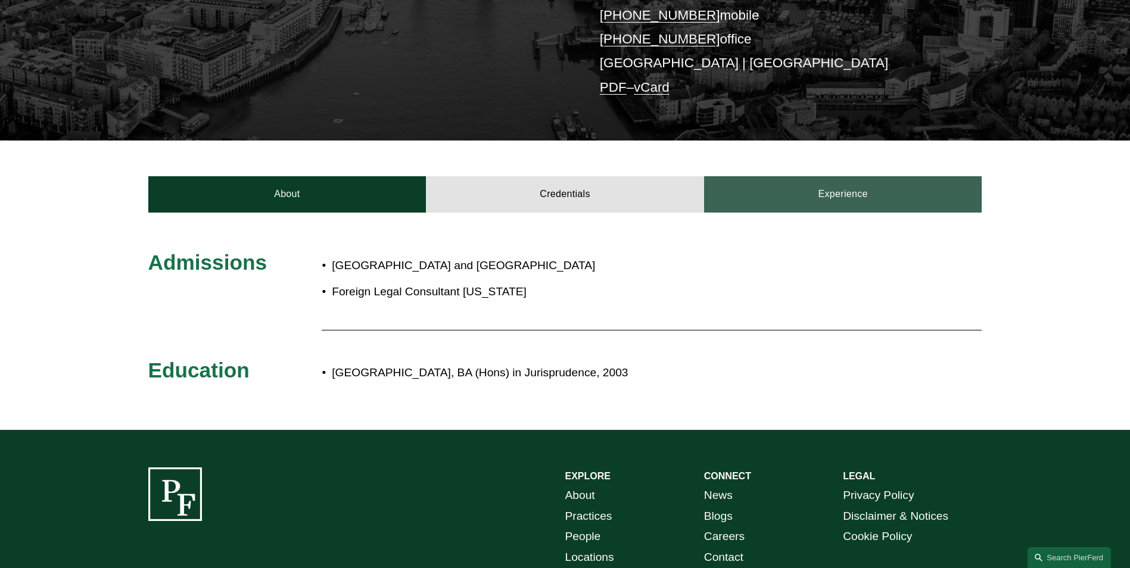
click at [815, 199] on link "Experience" at bounding box center [843, 194] width 278 height 36
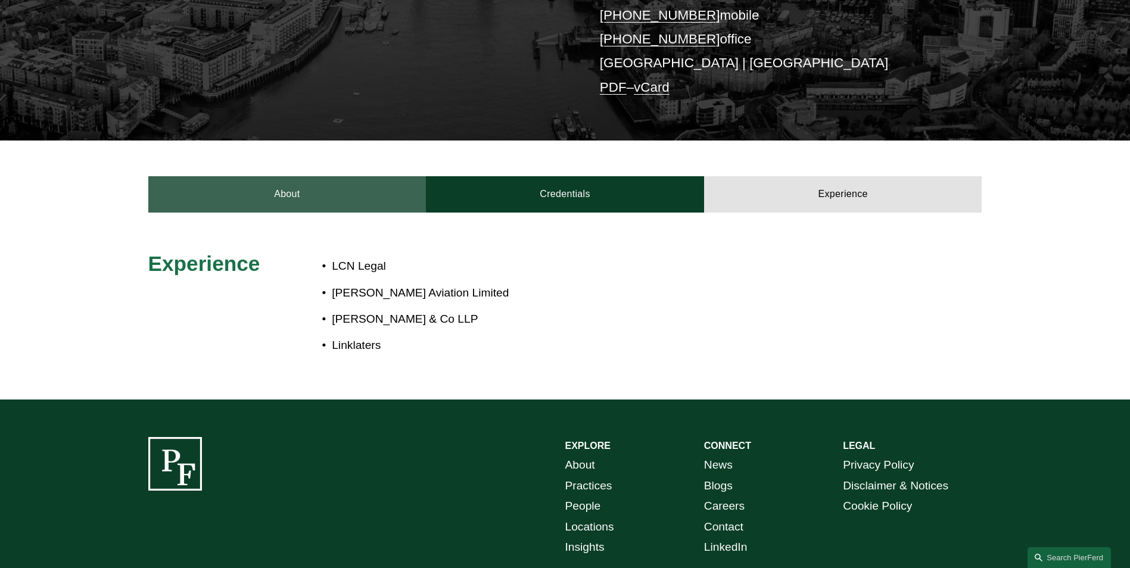
click at [372, 195] on link "About" at bounding box center [287, 194] width 278 height 36
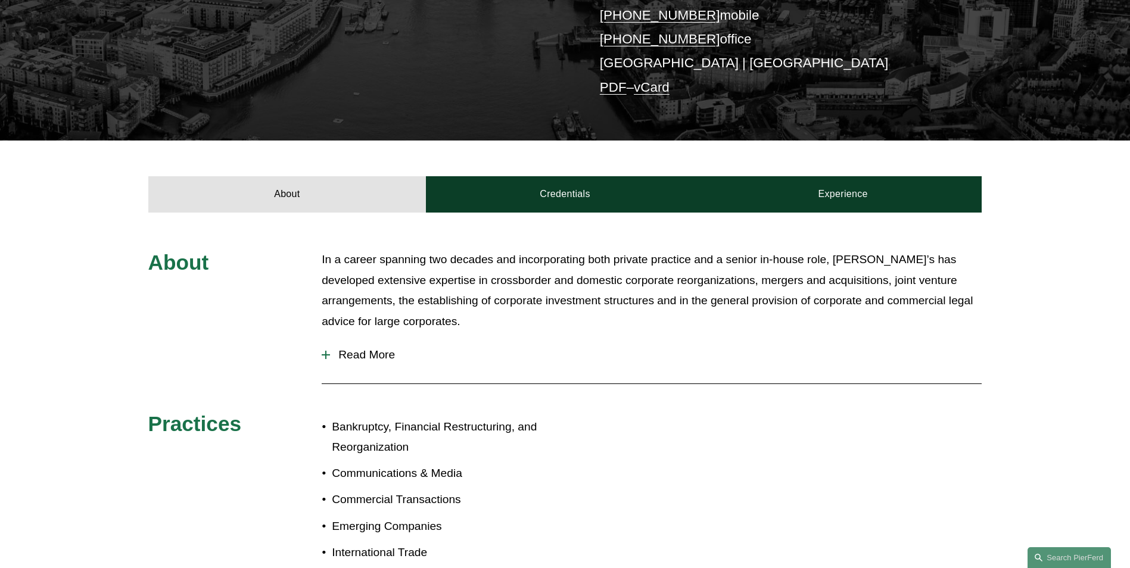
click at [353, 349] on span "Read More" at bounding box center [656, 354] width 652 height 13
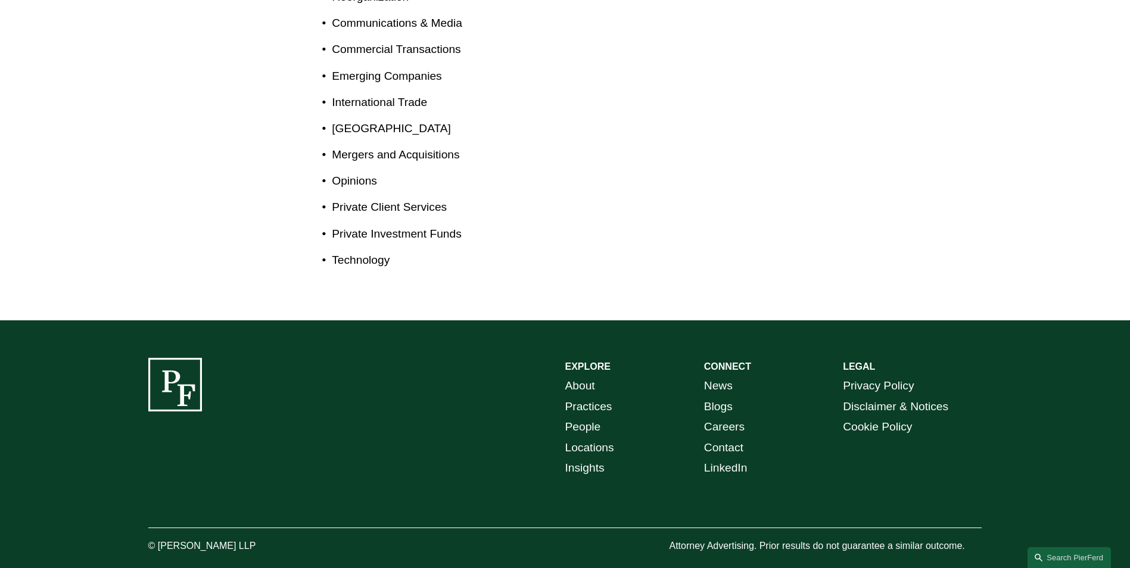
scroll to position [1008, 0]
